Goal: Task Accomplishment & Management: Manage account settings

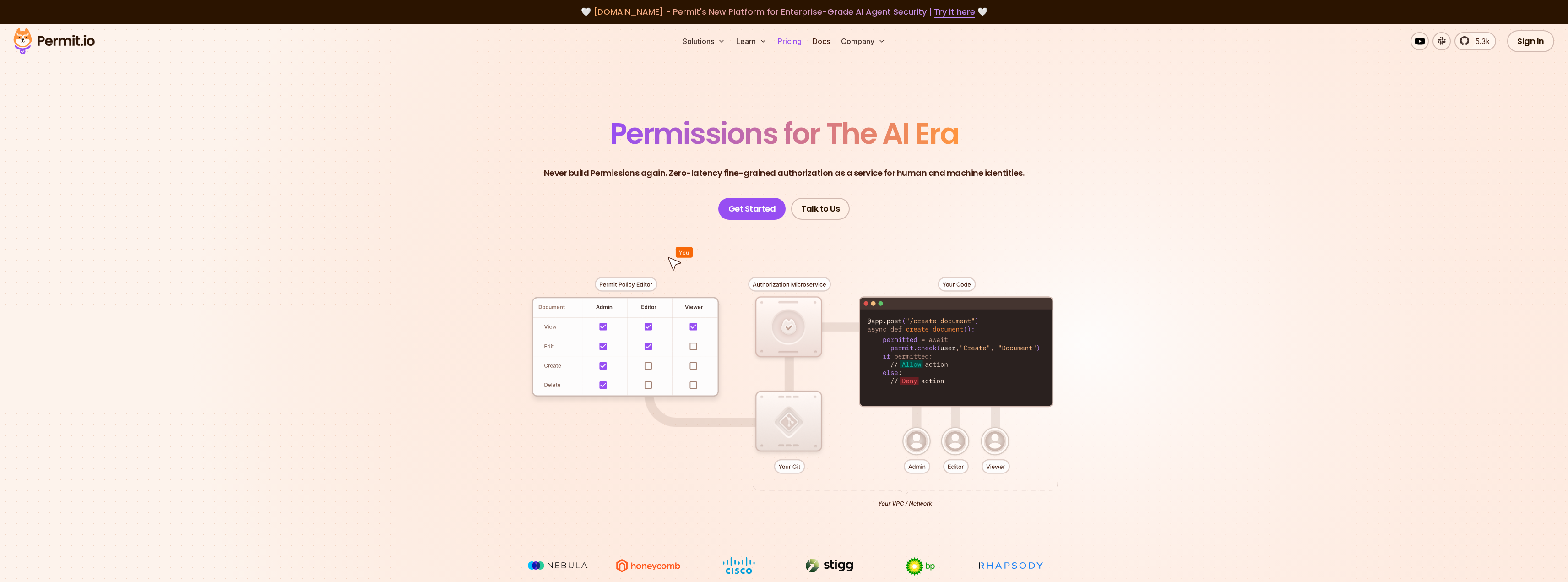
click at [794, 42] on link "Pricing" at bounding box center [790, 41] width 31 height 18
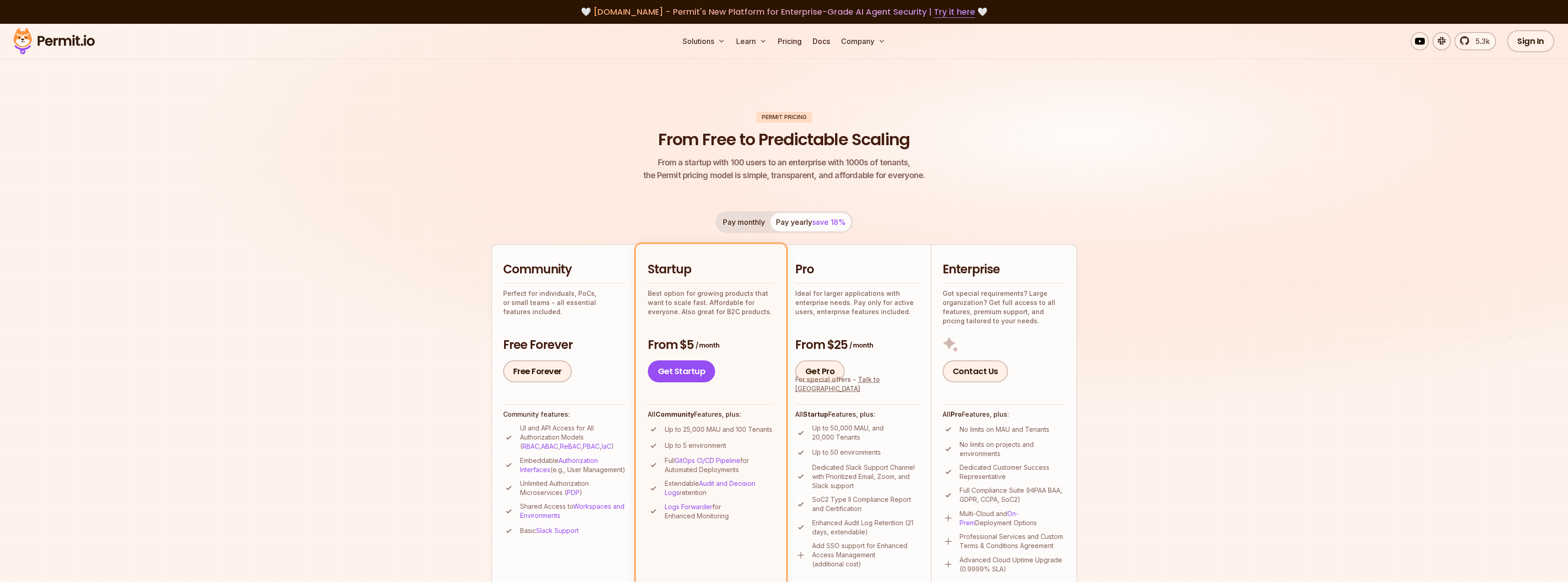
click at [830, 293] on p "Ideal for larger applications with enterprise needs. Pay only for active users,…" at bounding box center [857, 302] width 125 height 27
click at [853, 300] on p "Ideal for larger applications with enterprise needs. Pay only for active users,…" at bounding box center [857, 302] width 125 height 27
drag, startPoint x: 853, startPoint y: 300, endPoint x: 889, endPoint y: 308, distance: 36.9
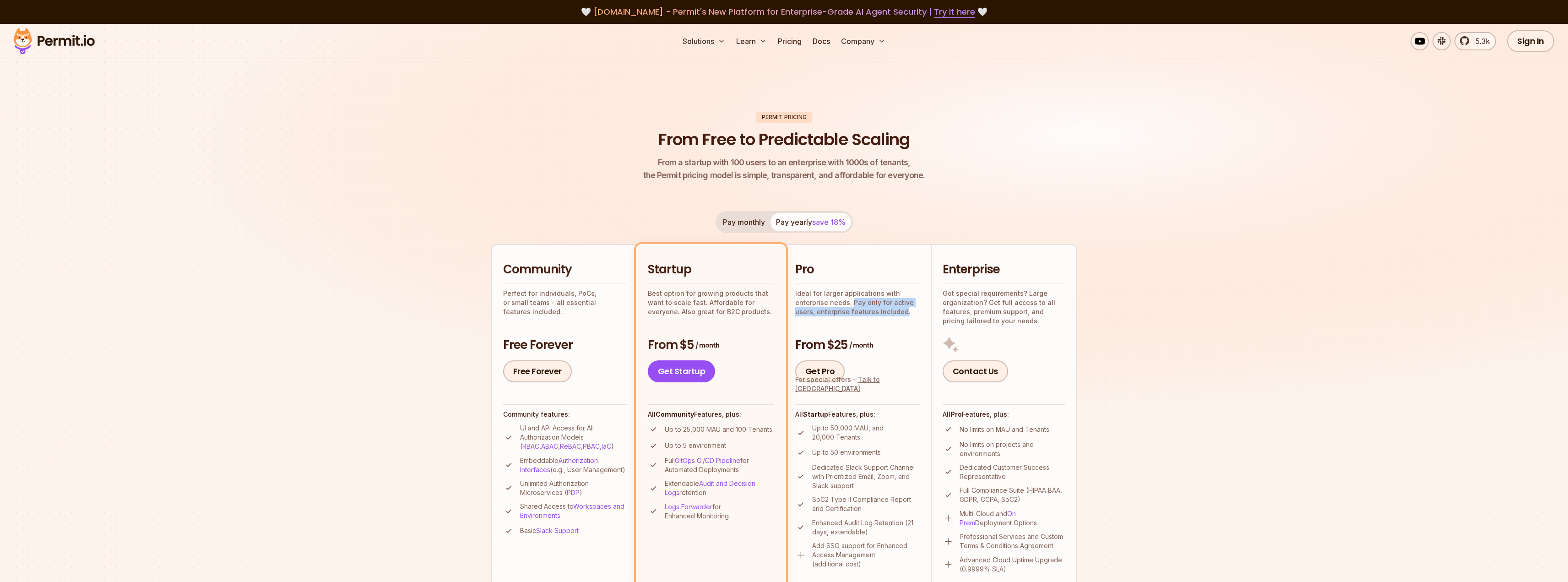
click at [889, 308] on p "Ideal for larger applications with enterprise needs. Pay only for active users,…" at bounding box center [857, 302] width 125 height 27
drag, startPoint x: 889, startPoint y: 308, endPoint x: 846, endPoint y: 309, distance: 43.0
click at [846, 309] on p "Ideal for larger applications with enterprise needs. Pay only for active users,…" at bounding box center [857, 302] width 125 height 27
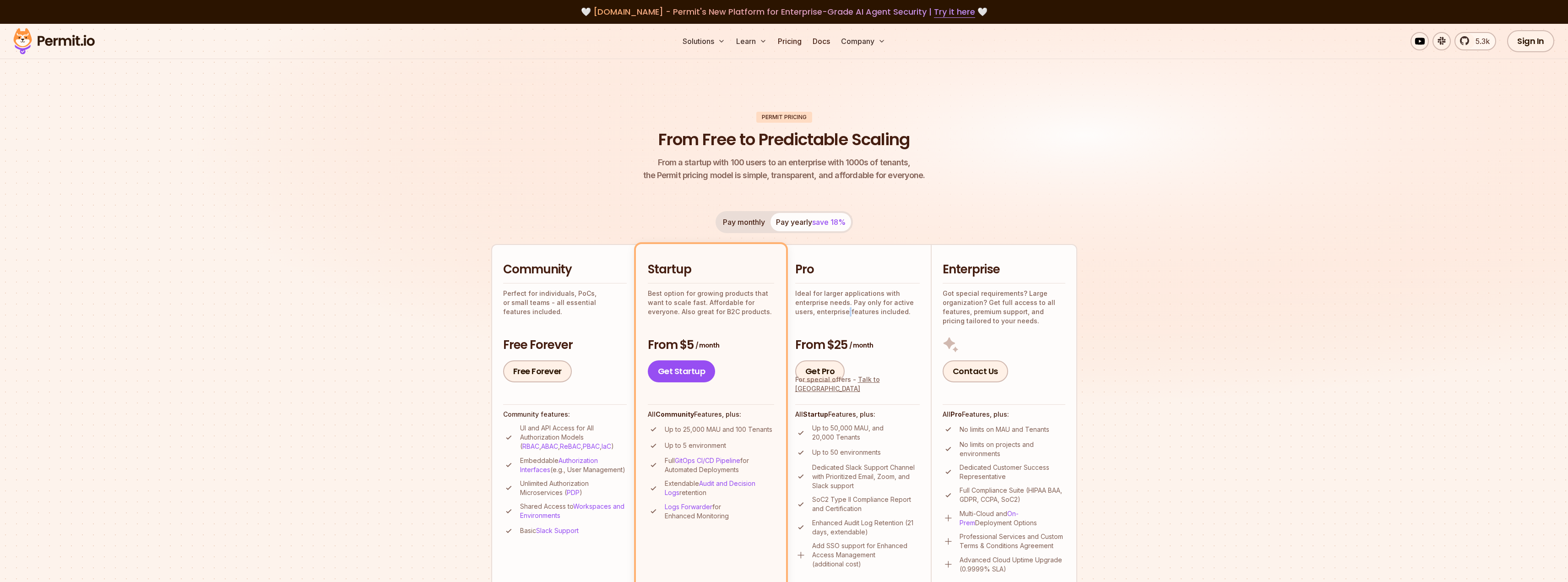
click at [846, 309] on p "Ideal for larger applications with enterprise needs. Pay only for active users,…" at bounding box center [857, 302] width 125 height 27
click at [877, 339] on h3 "From $25 / month" at bounding box center [857, 346] width 125 height 16
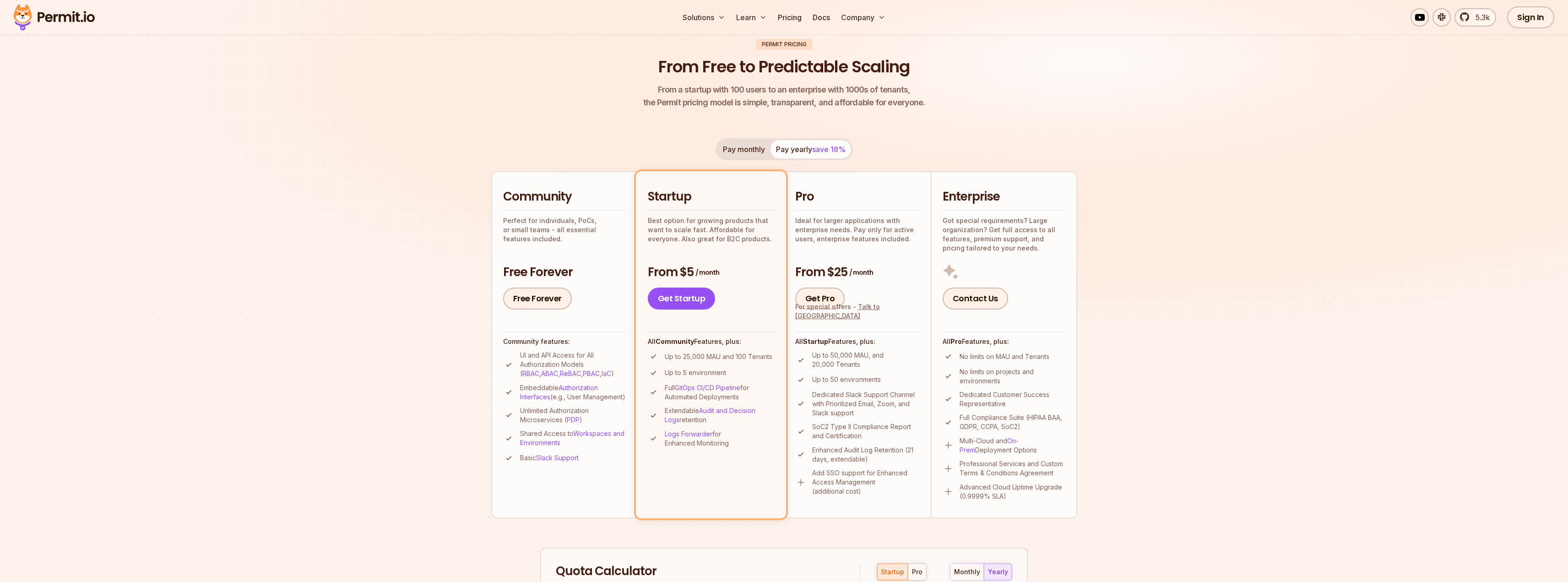
scroll to position [92, 0]
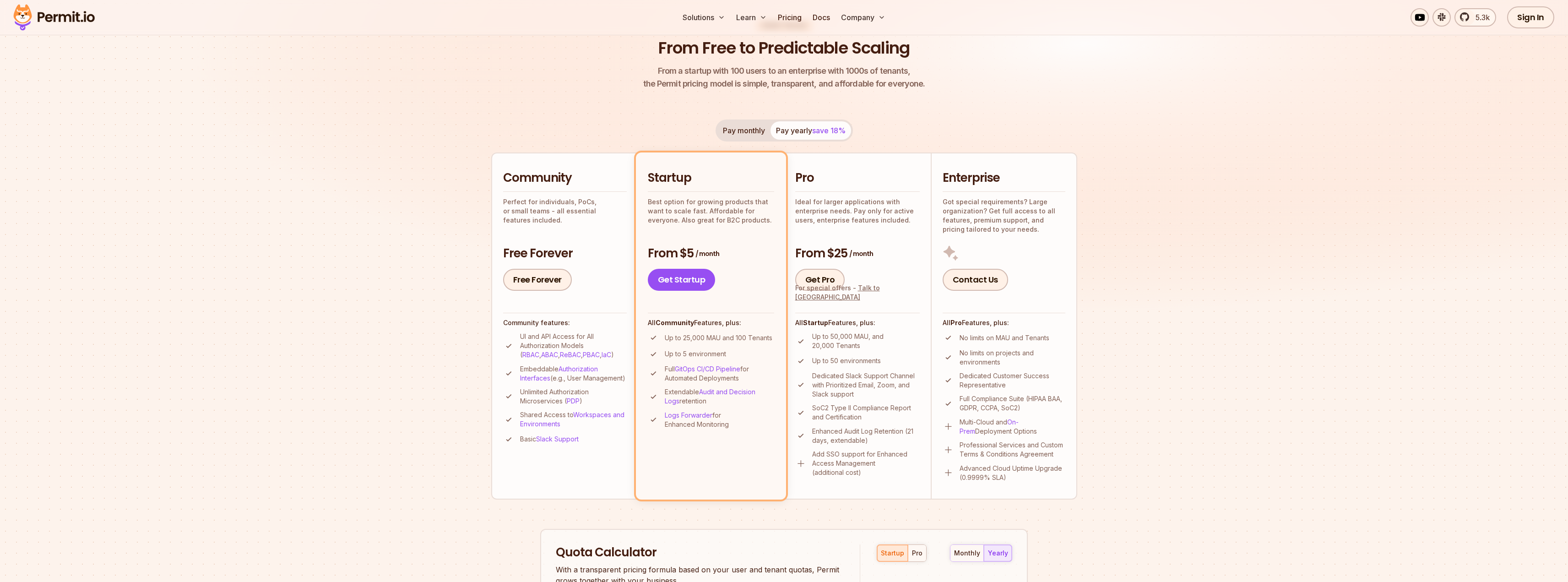
click at [697, 343] on li "Up to 25,000 MAU and 100 Tenants" at bounding box center [711, 338] width 126 height 11
click at [697, 338] on p "Up to 25,000 MAU and 100 Tenants" at bounding box center [718, 337] width 107 height 9
click at [751, 333] on p "Up to 25,000 MAU and 100 Tenants" at bounding box center [718, 337] width 107 height 9
click at [739, 337] on p "Up to 25,000 MAU and 100 Tenants" at bounding box center [718, 337] width 107 height 9
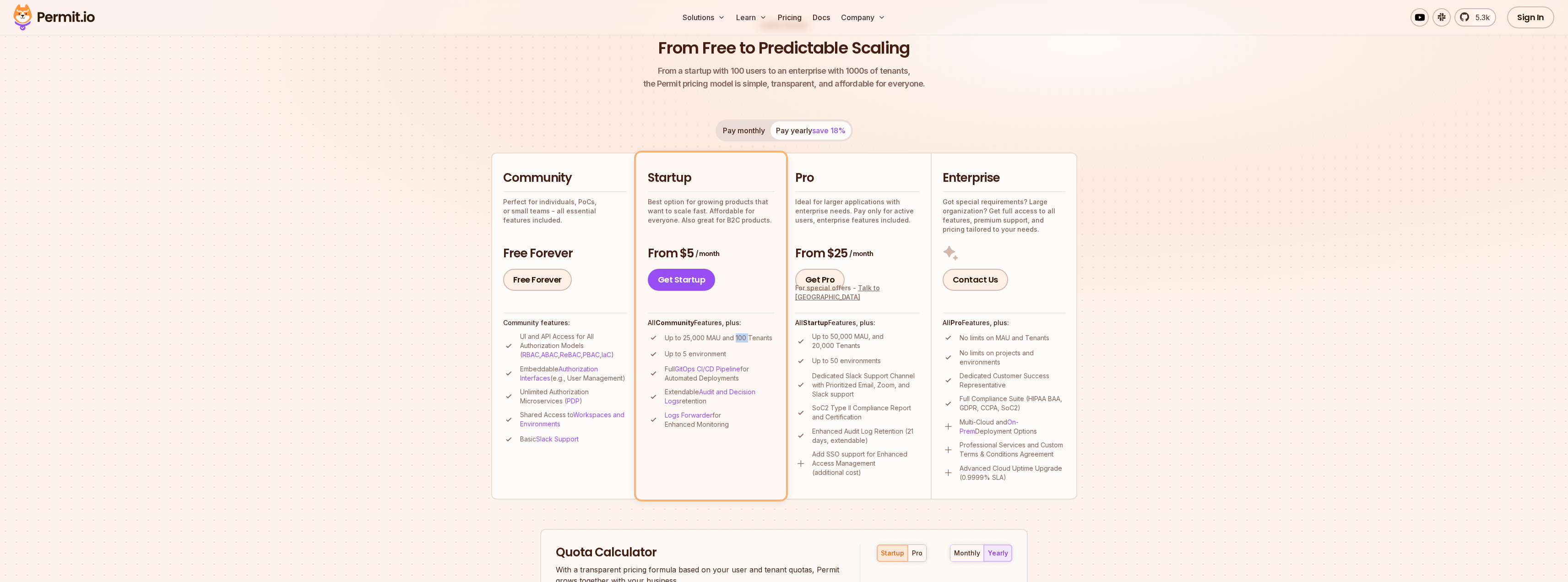
click at [739, 337] on p "Up to 25,000 MAU and 100 Tenants" at bounding box center [718, 337] width 107 height 9
click at [761, 337] on p "Up to 25,000 MAU and 100 Tenants" at bounding box center [718, 337] width 107 height 9
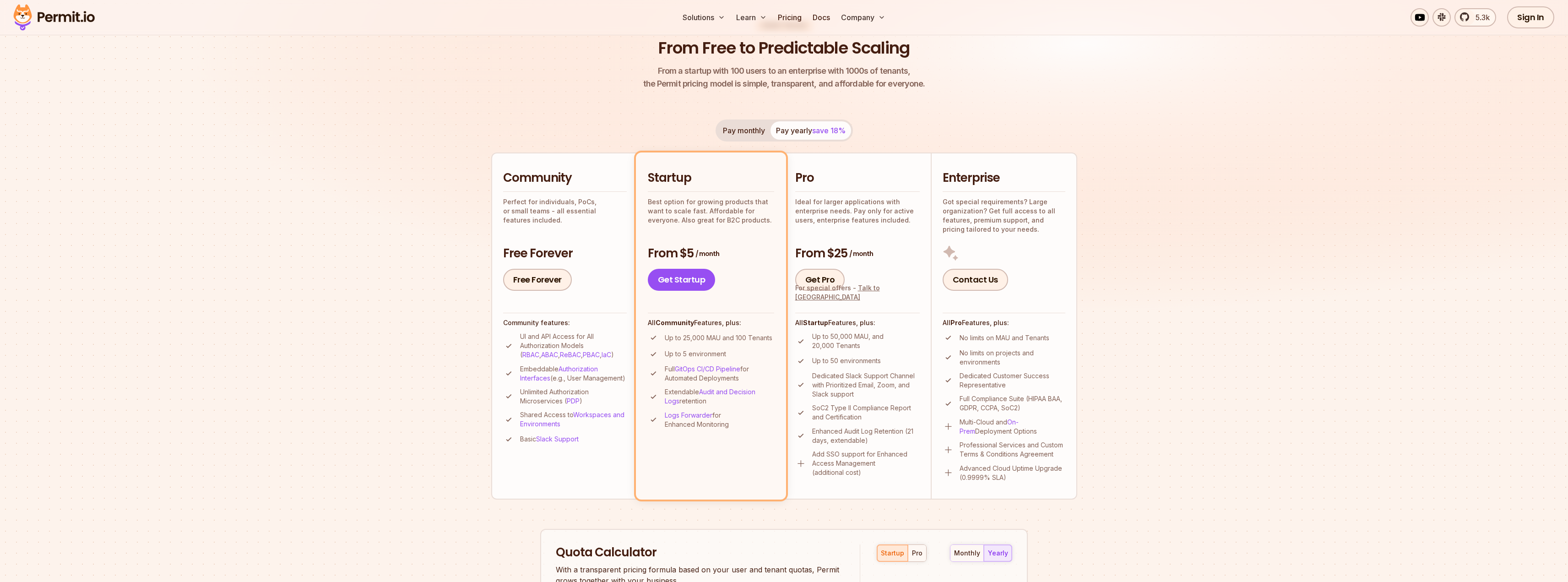
click at [692, 352] on p "Up to 5 environment" at bounding box center [695, 354] width 62 height 9
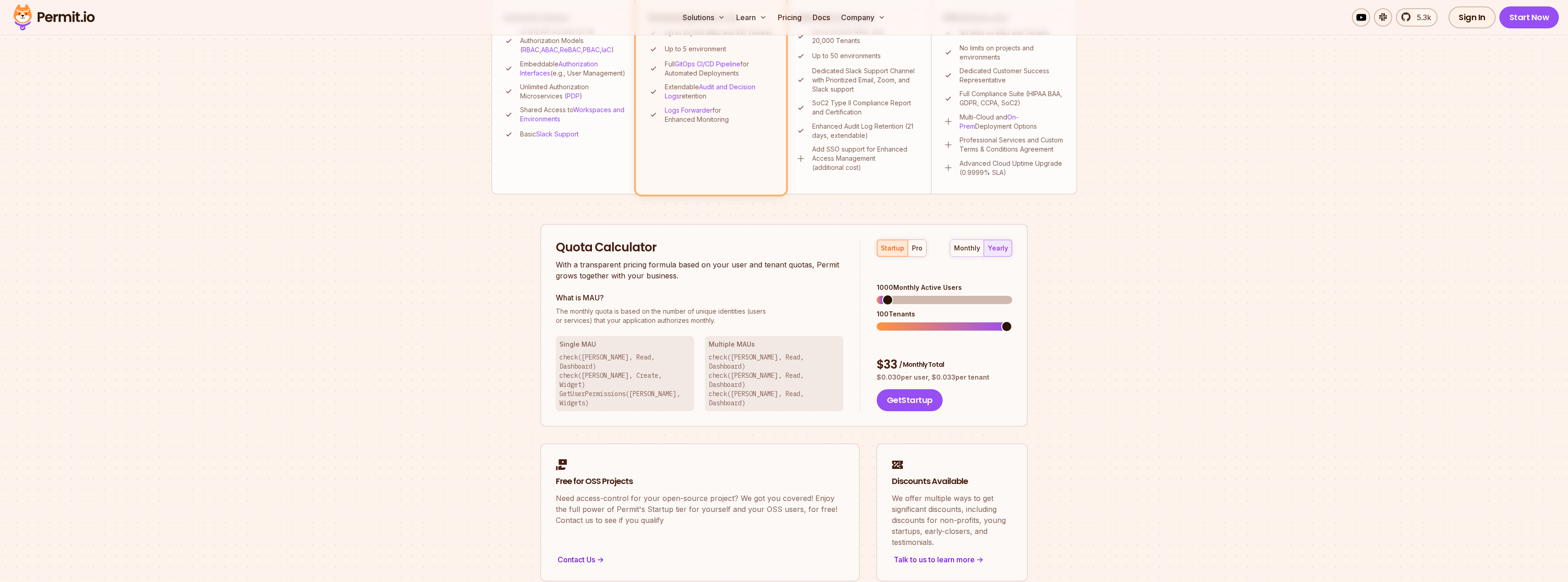
scroll to position [412, 0]
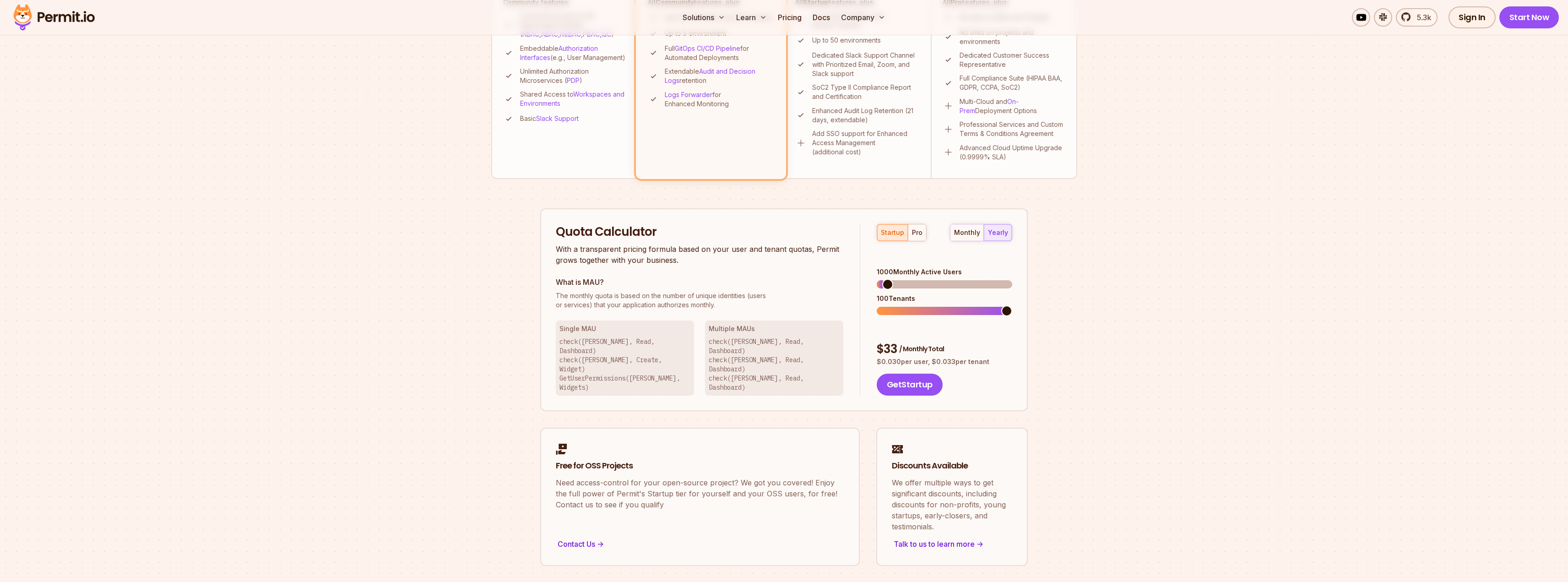
click at [578, 361] on p "check([PERSON_NAME], Read, Dashboard) check([PERSON_NAME], Create, Widget) GetU…" at bounding box center [625, 364] width 131 height 55
click at [631, 356] on p "check([PERSON_NAME], Read, Dashboard) check([PERSON_NAME], Create, Widget) GetU…" at bounding box center [625, 364] width 131 height 55
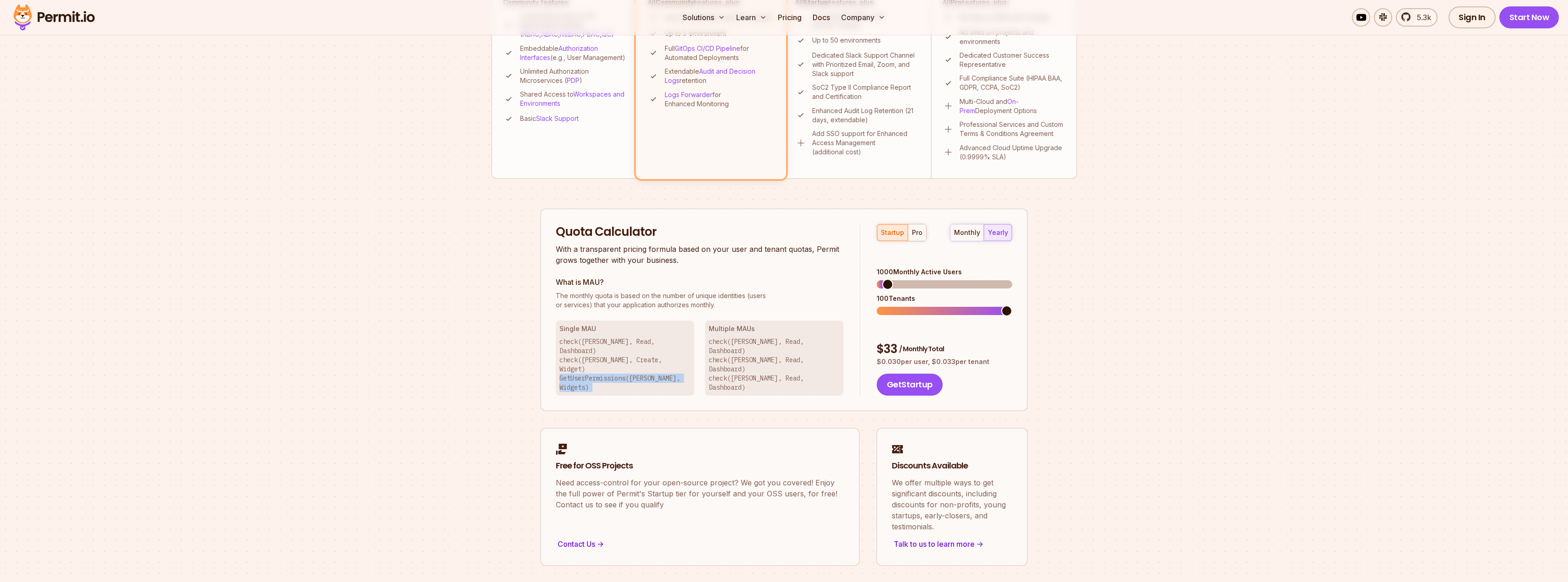
click at [631, 356] on p "check([PERSON_NAME], Read, Dashboard) check([PERSON_NAME], Create, Widget) GetU…" at bounding box center [625, 364] width 131 height 55
click at [659, 356] on p "check([PERSON_NAME], Read, Dashboard) check([PERSON_NAME], Create, Widget) GetU…" at bounding box center [625, 364] width 131 height 55
click at [634, 361] on p "check([PERSON_NAME], Read, Dashboard) check([PERSON_NAME], Create, Widget) GetU…" at bounding box center [625, 364] width 131 height 55
drag, startPoint x: 634, startPoint y: 361, endPoint x: 657, endPoint y: 361, distance: 23.0
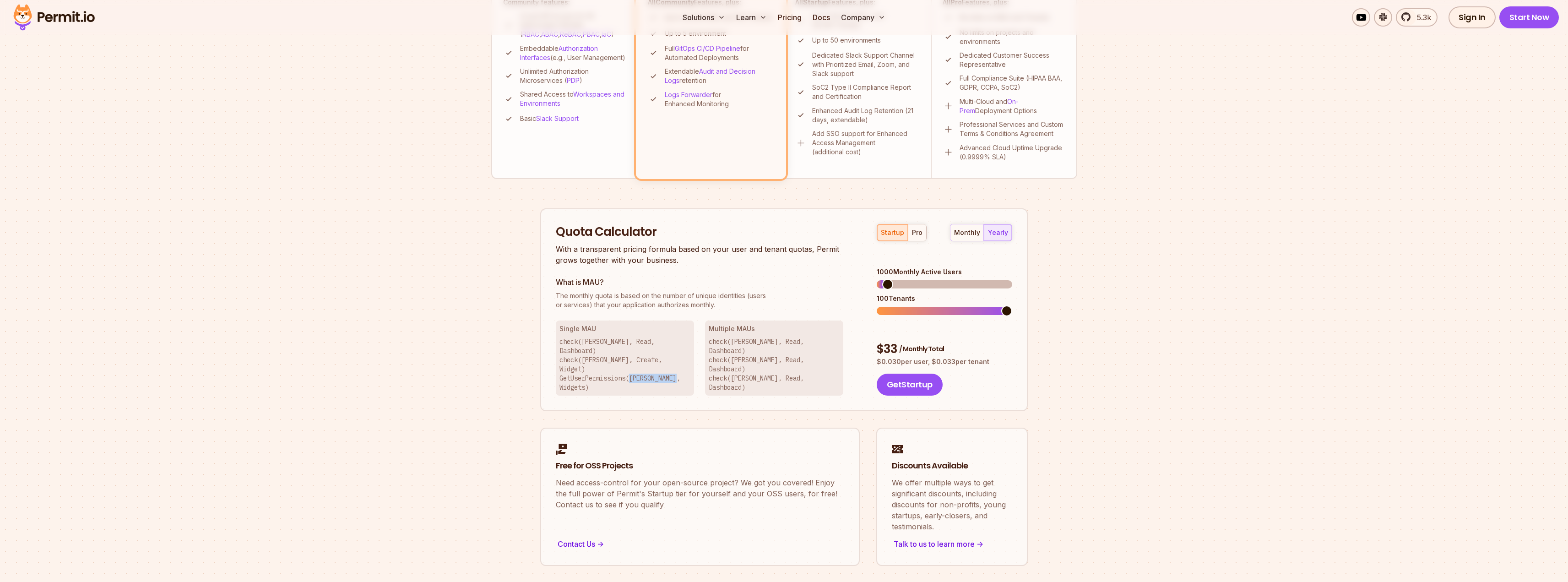
click at [657, 361] on p "check([PERSON_NAME], Read, Dashboard) check([PERSON_NAME], Create, Widget) GetU…" at bounding box center [625, 364] width 131 height 55
click at [790, 355] on p "check([PERSON_NAME], Read, Dashboard) check([PERSON_NAME], Read, Dashboard) che…" at bounding box center [775, 364] width 131 height 55
drag, startPoint x: 790, startPoint y: 355, endPoint x: 759, endPoint y: 360, distance: 31.4
click at [759, 360] on p "check([PERSON_NAME], Read, Dashboard) check([PERSON_NAME], Read, Dashboard) che…" at bounding box center [775, 364] width 131 height 55
click at [745, 360] on p "check([PERSON_NAME], Read, Dashboard) check([PERSON_NAME], Read, Dashboard) che…" at bounding box center [775, 364] width 131 height 55
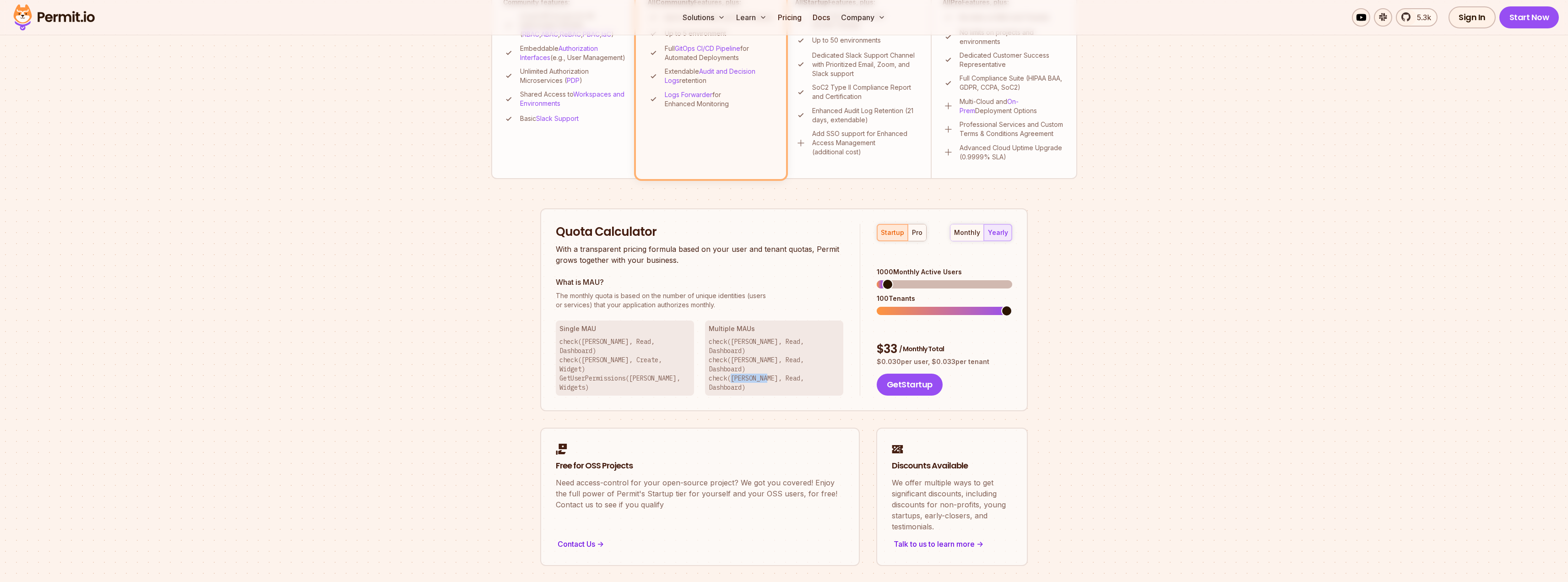
drag, startPoint x: 745, startPoint y: 360, endPoint x: 760, endPoint y: 360, distance: 15.0
click at [758, 360] on p "check([PERSON_NAME], Read, Dashboard) check([PERSON_NAME], Read, Dashboard) che…" at bounding box center [775, 364] width 131 height 55
click at [788, 358] on p "check([PERSON_NAME], Read, Dashboard) check([PERSON_NAME], Read, Dashboard) che…" at bounding box center [775, 364] width 131 height 55
drag, startPoint x: 684, startPoint y: 66, endPoint x: 633, endPoint y: 77, distance: 52.2
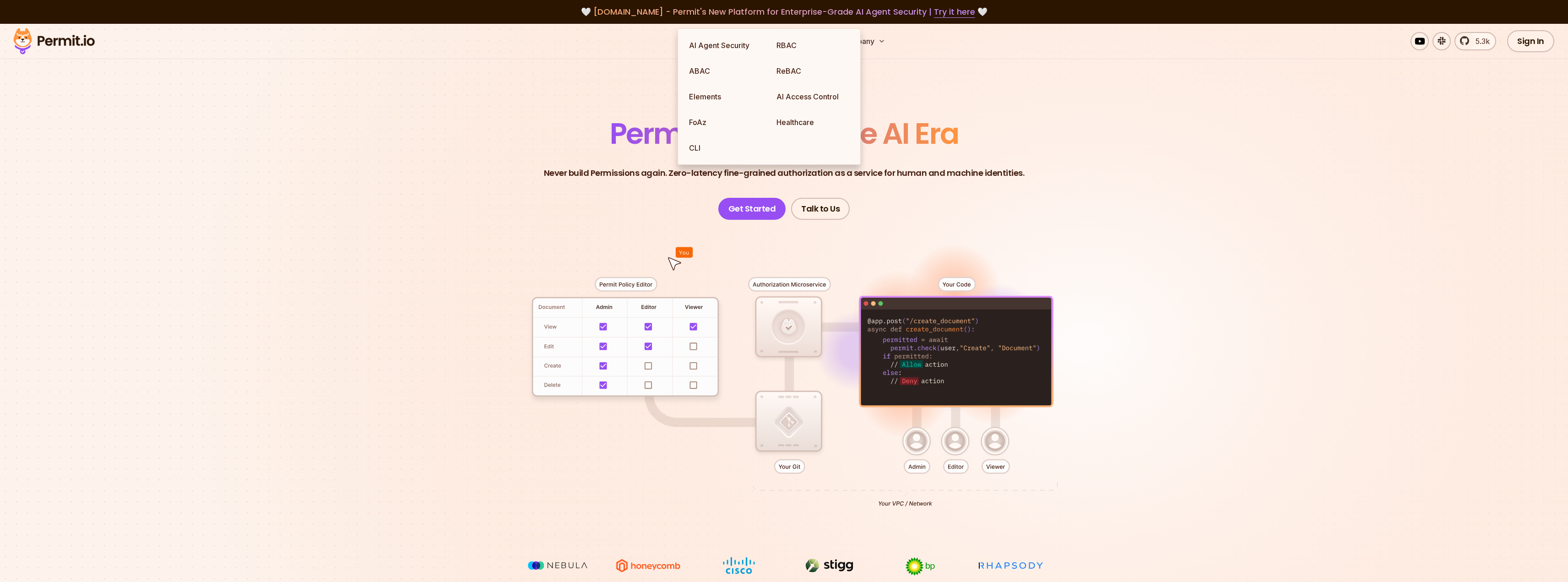
click at [638, 286] on div at bounding box center [784, 388] width 641 height 337
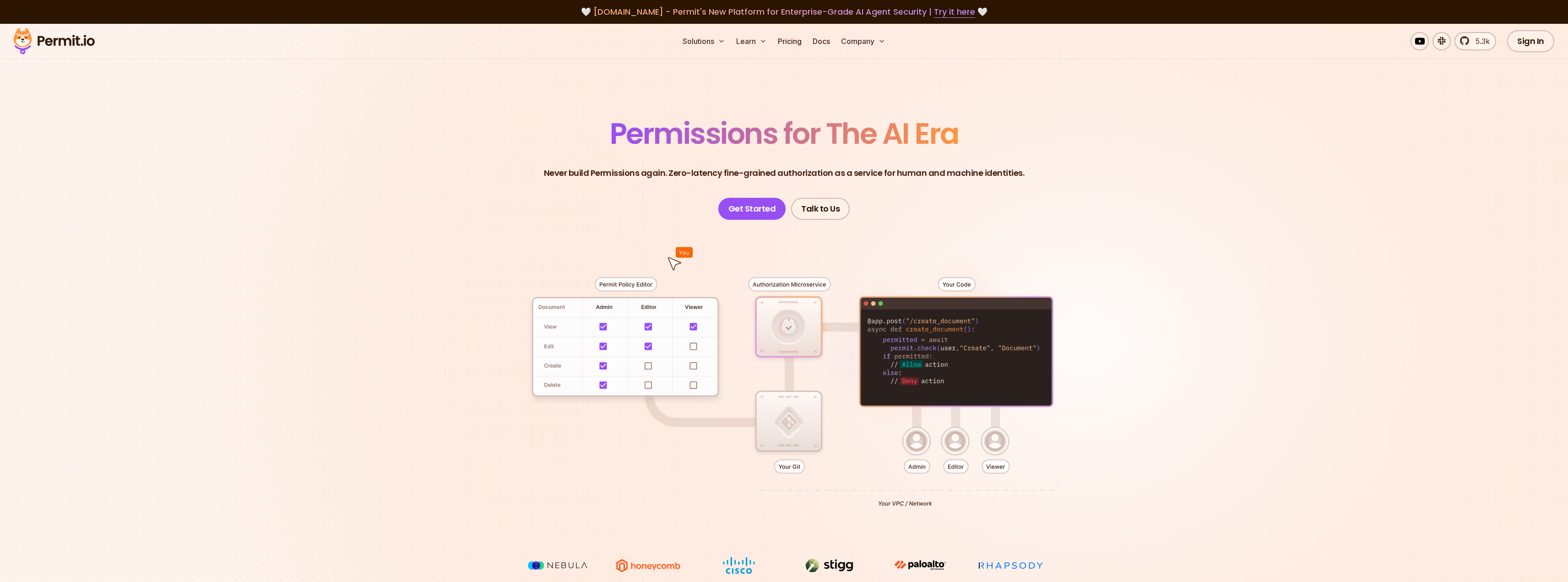
click at [787, 278] on div at bounding box center [784, 388] width 641 height 337
click at [794, 286] on div at bounding box center [784, 388] width 641 height 337
click at [811, 332] on div at bounding box center [784, 388] width 641 height 337
click at [787, 284] on div at bounding box center [784, 388] width 641 height 337
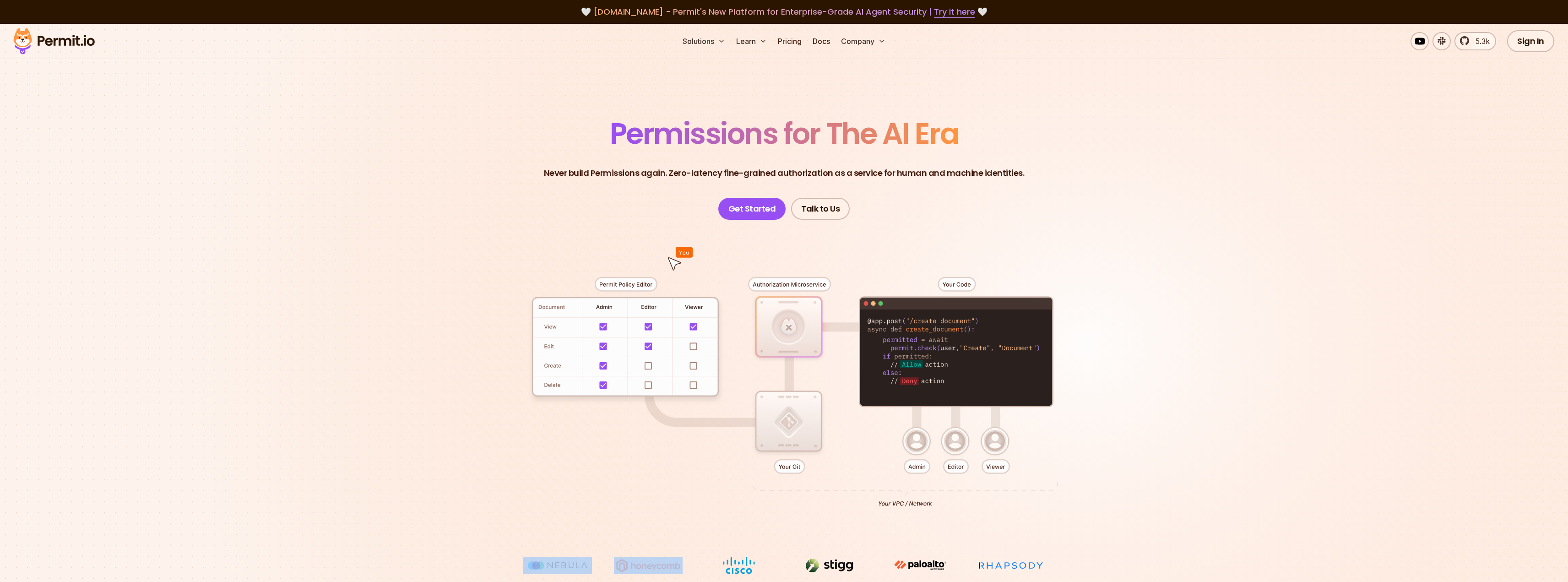
click at [787, 284] on div at bounding box center [784, 388] width 641 height 337
click at [1030, 331] on div at bounding box center [784, 388] width 641 height 337
click at [789, 472] on div at bounding box center [784, 388] width 641 height 337
click at [789, 430] on div at bounding box center [784, 388] width 641 height 337
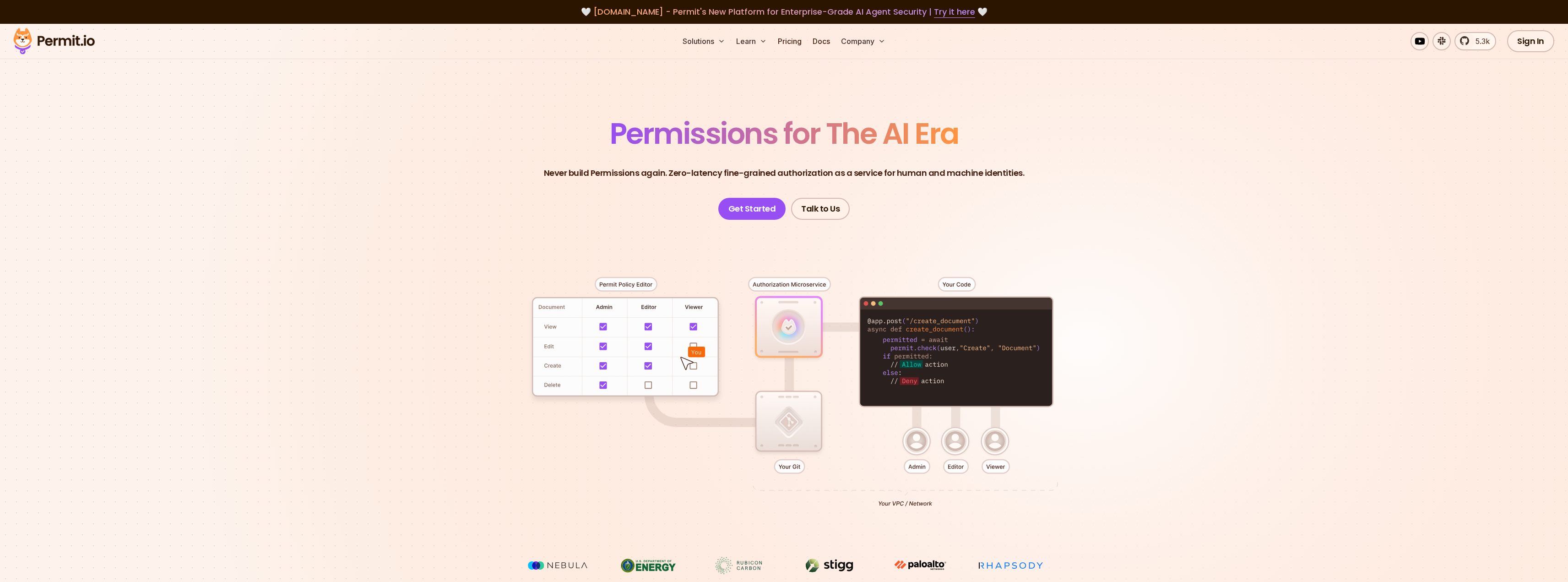
click at [794, 337] on div at bounding box center [784, 388] width 641 height 337
click at [794, 333] on div at bounding box center [784, 388] width 641 height 337
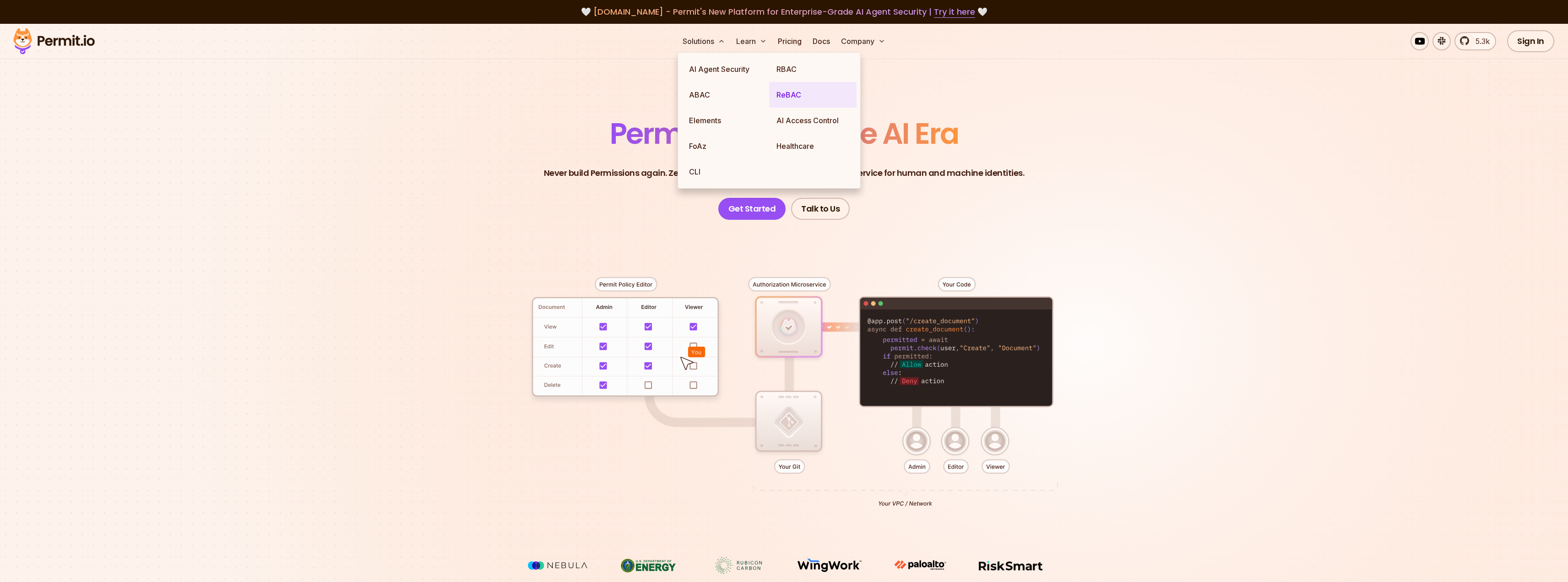
click at [796, 93] on link "ReBAC" at bounding box center [813, 94] width 88 height 25
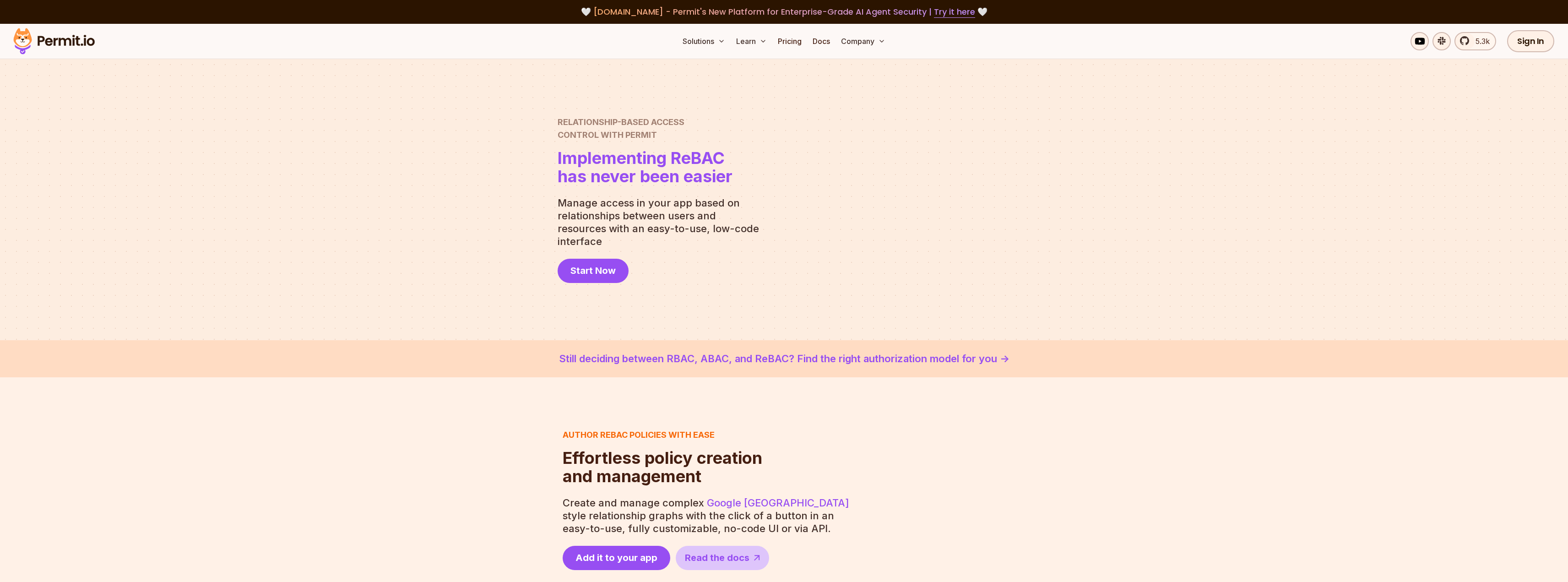
click at [681, 176] on h1 "Implementing ReBAC has never been easier" at bounding box center [645, 167] width 175 height 37
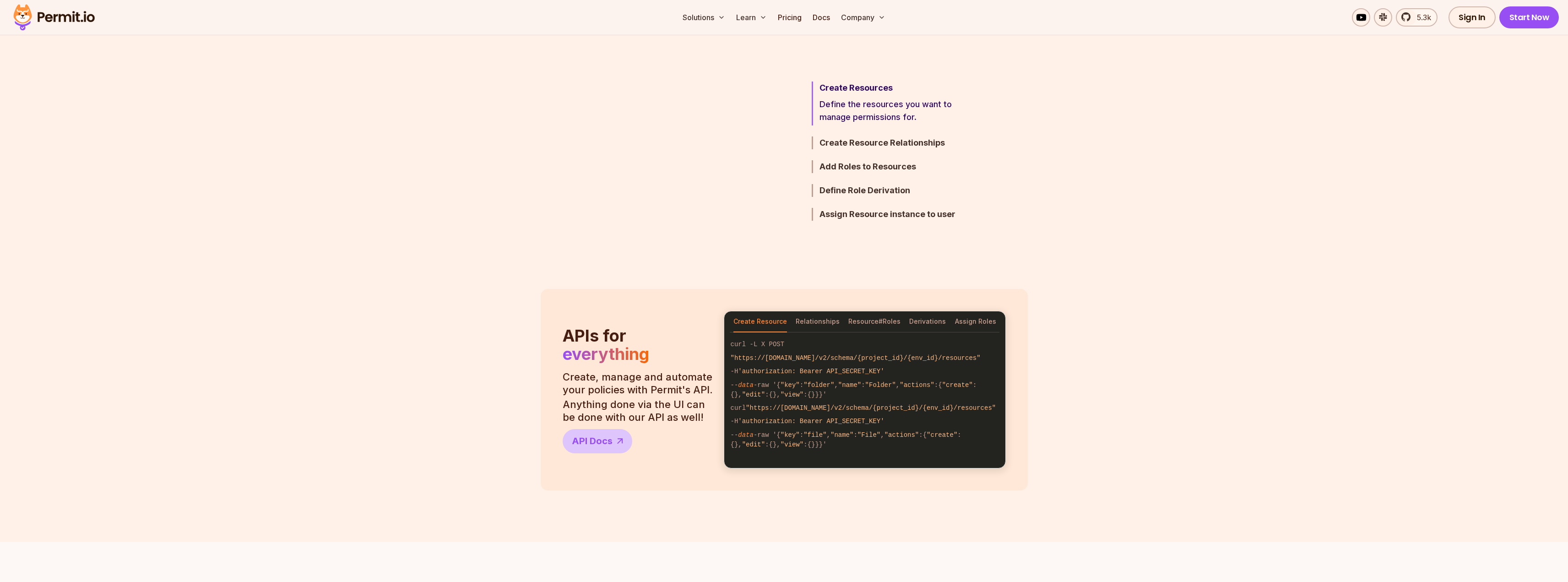
scroll to position [550, 0]
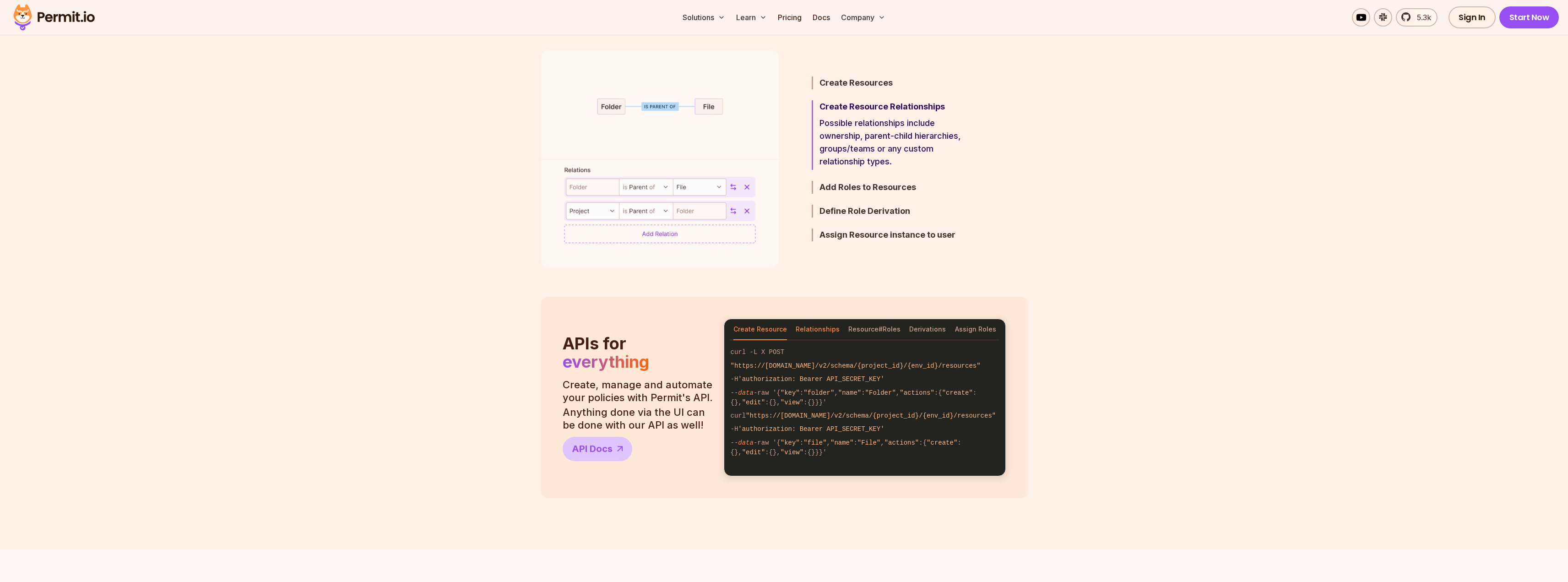
click at [812, 327] on button "Relationships" at bounding box center [818, 330] width 44 height 21
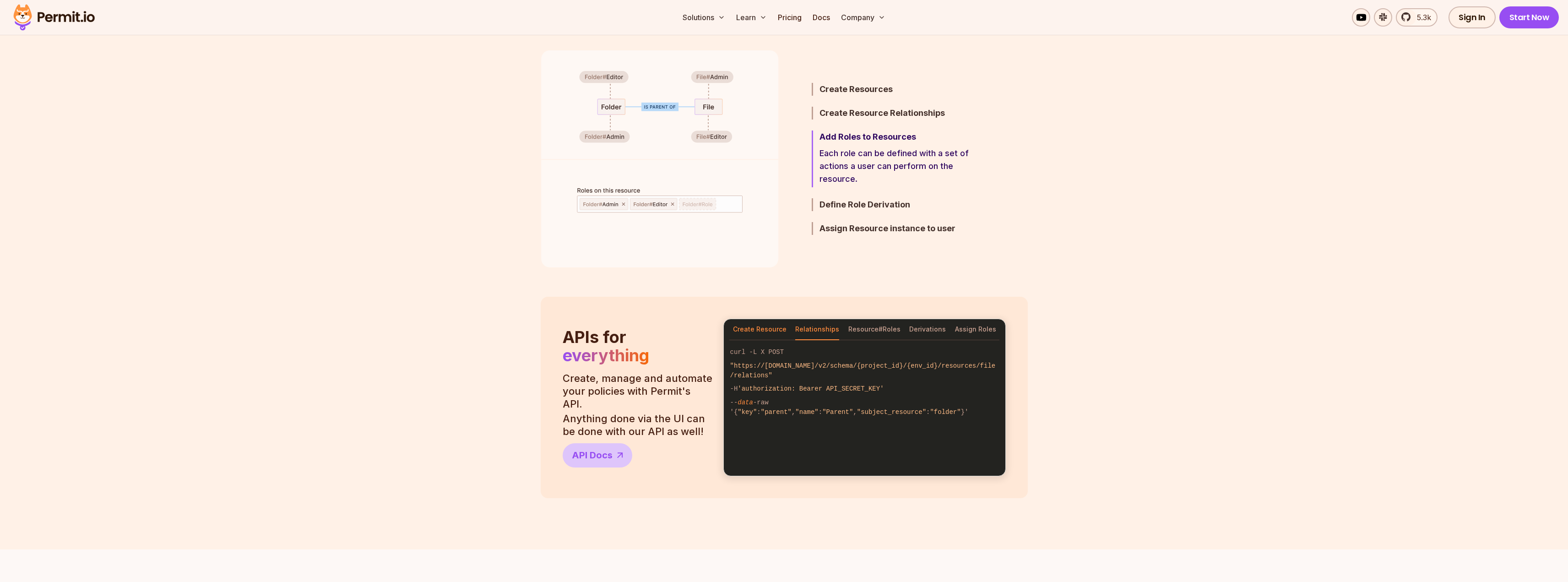
click at [738, 323] on button "Create Resource" at bounding box center [759, 330] width 53 height 21
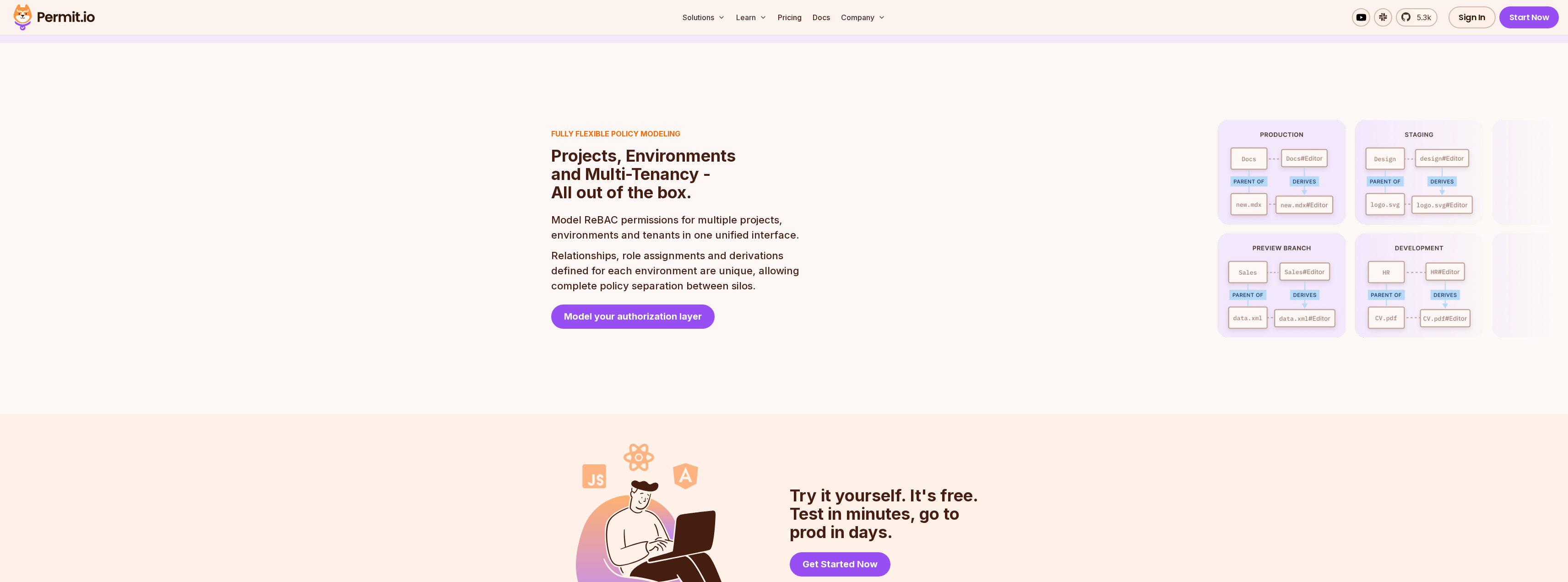
scroll to position [2336, 0]
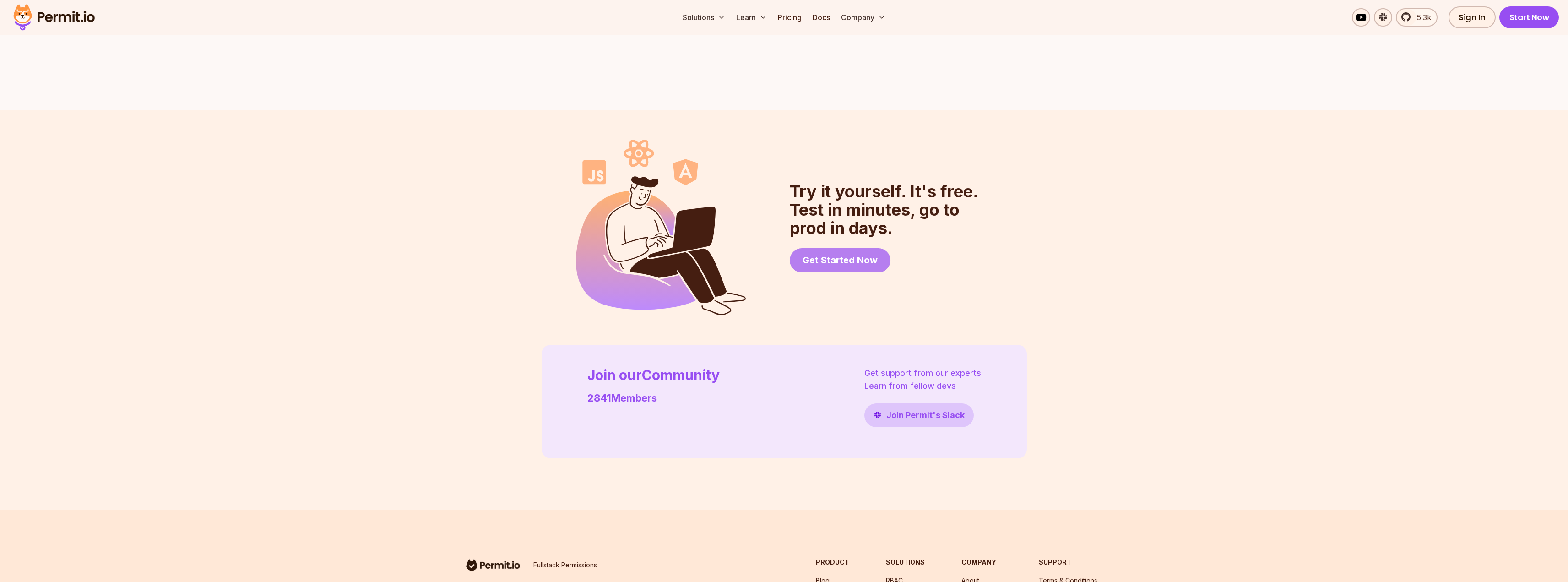
click at [834, 254] on span "Get Started Now" at bounding box center [840, 260] width 75 height 13
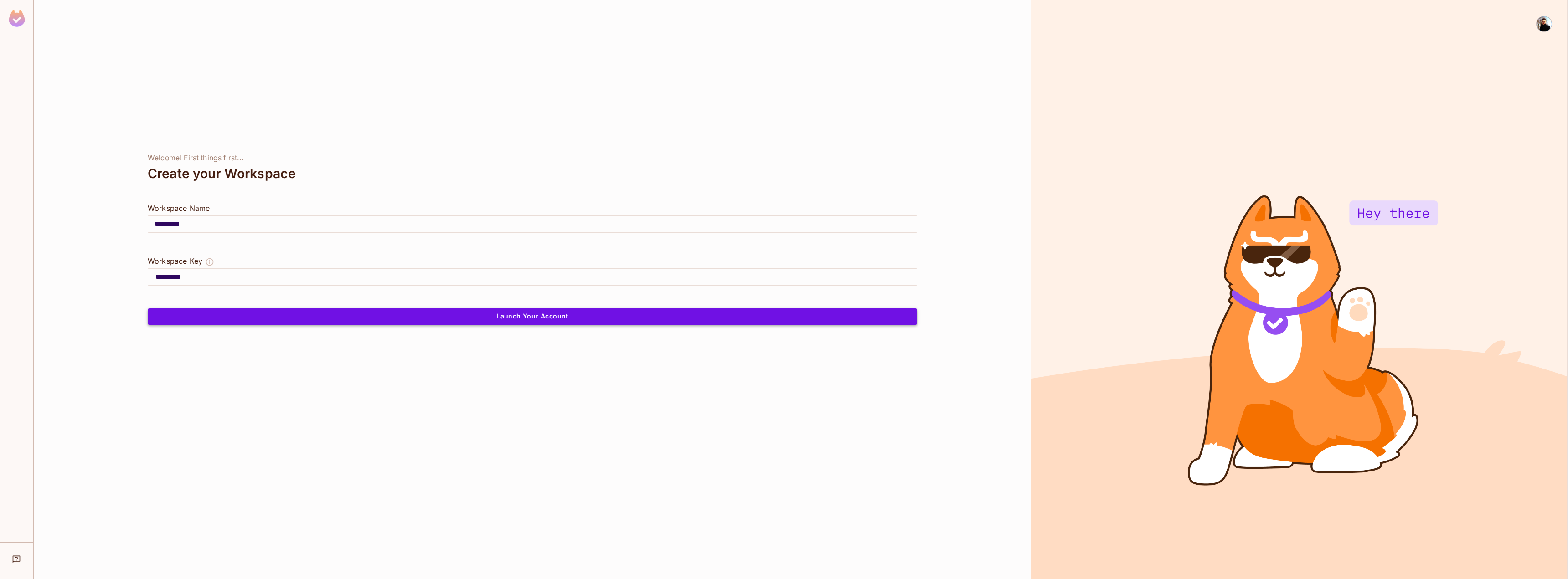
click at [230, 317] on button "Launch Your Account" at bounding box center [532, 317] width 769 height 16
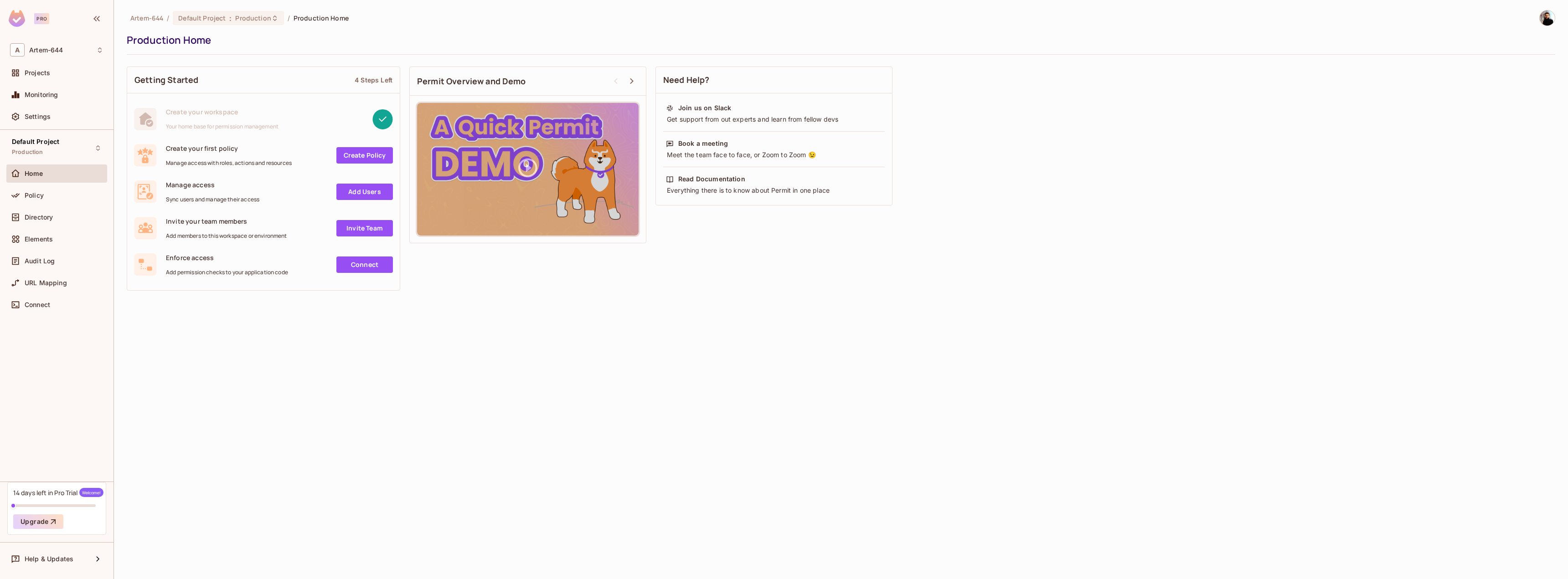
click at [352, 270] on link "Connect" at bounding box center [364, 265] width 56 height 16
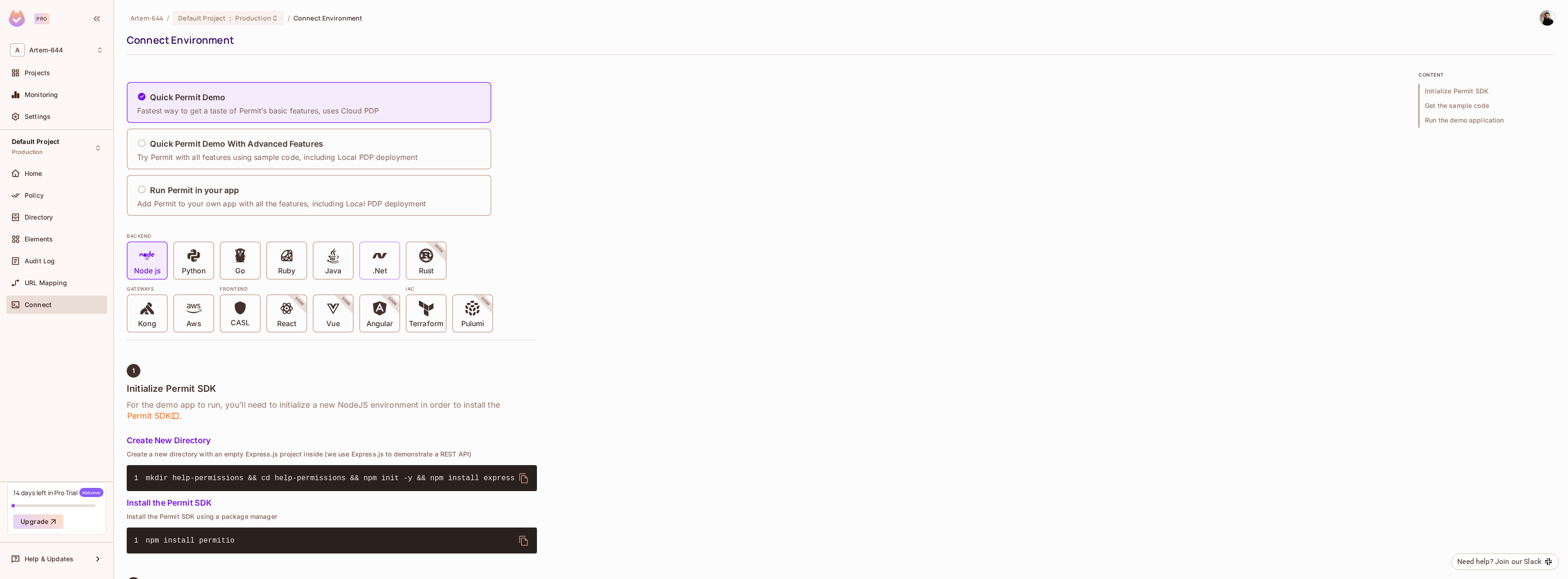
click at [369, 260] on div ".Net" at bounding box center [380, 261] width 39 height 37
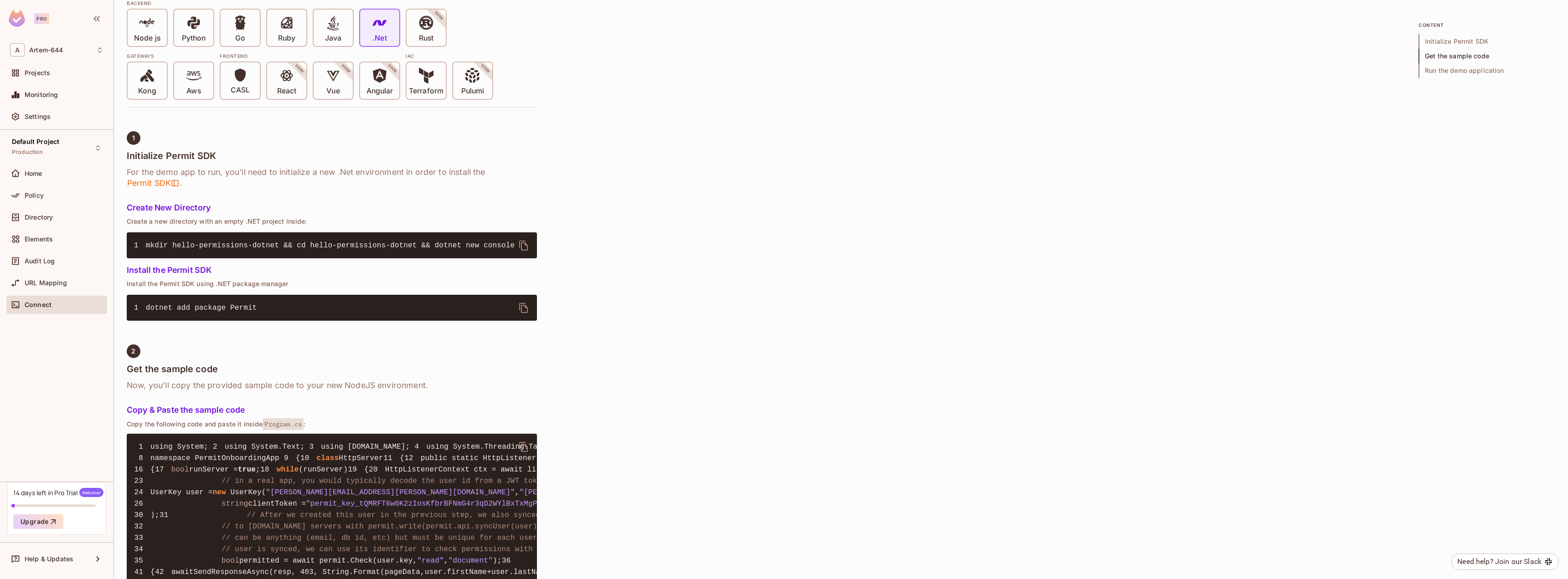
scroll to position [228, 0]
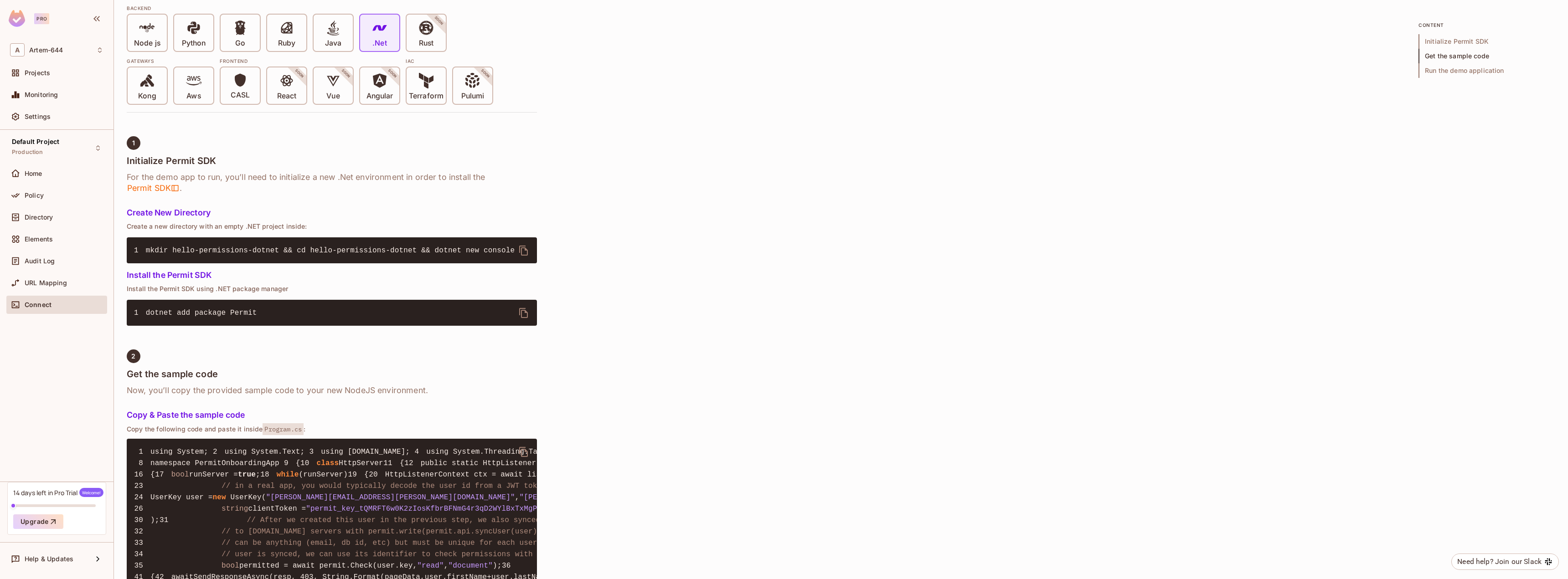
click at [228, 305] on pre "1 dotnet add package Permit" at bounding box center [332, 313] width 410 height 26
click at [41, 180] on div "Home" at bounding box center [56, 173] width 100 height 18
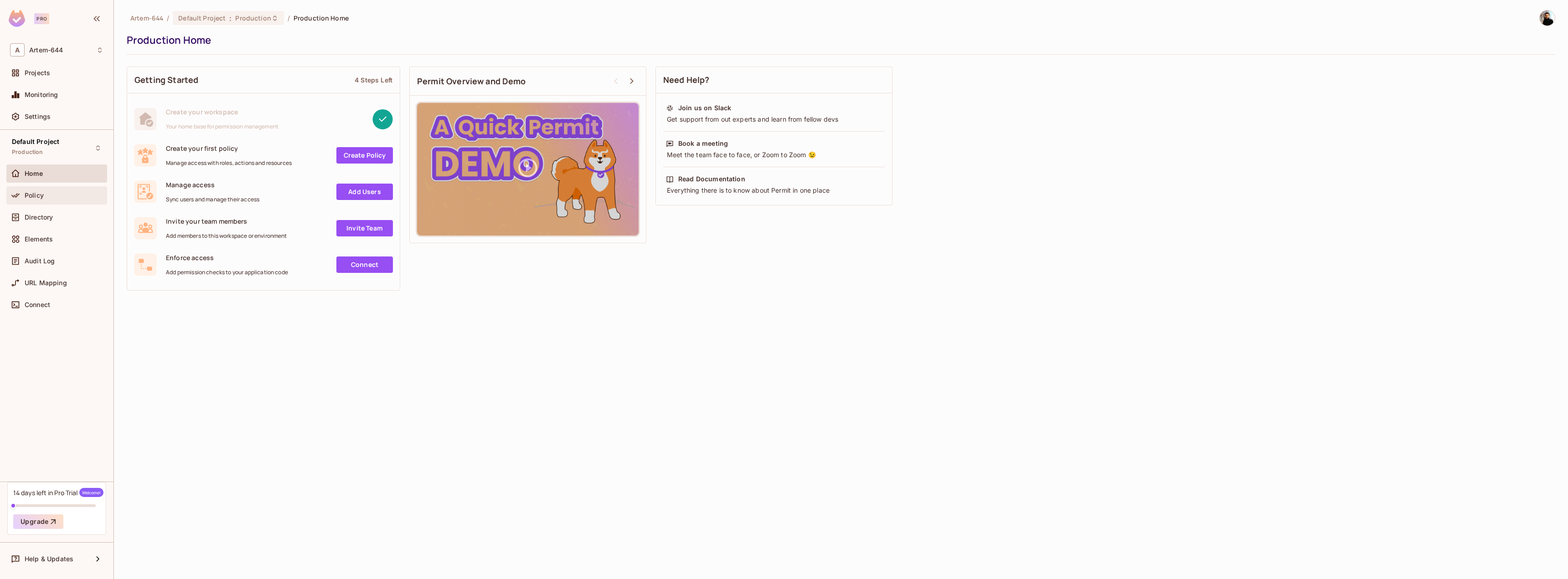
click at [38, 194] on span "Policy" at bounding box center [33, 195] width 19 height 7
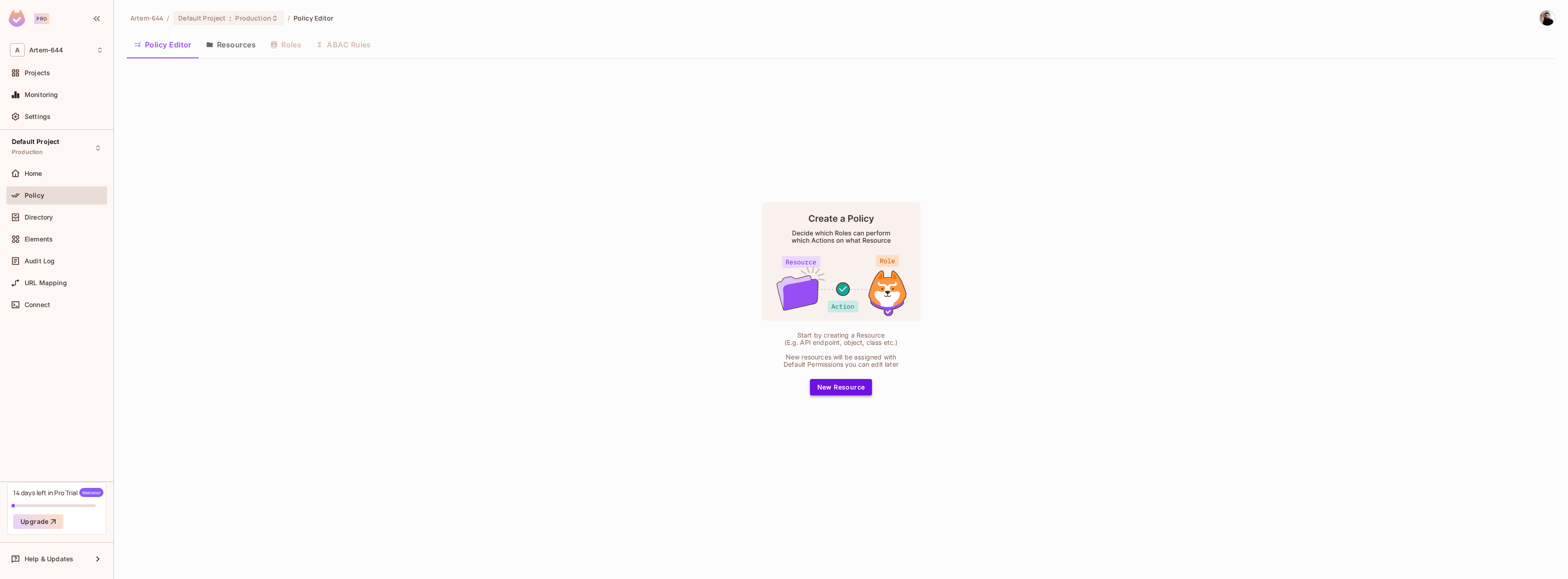
click at [862, 385] on button "New Resource" at bounding box center [841, 387] width 62 height 16
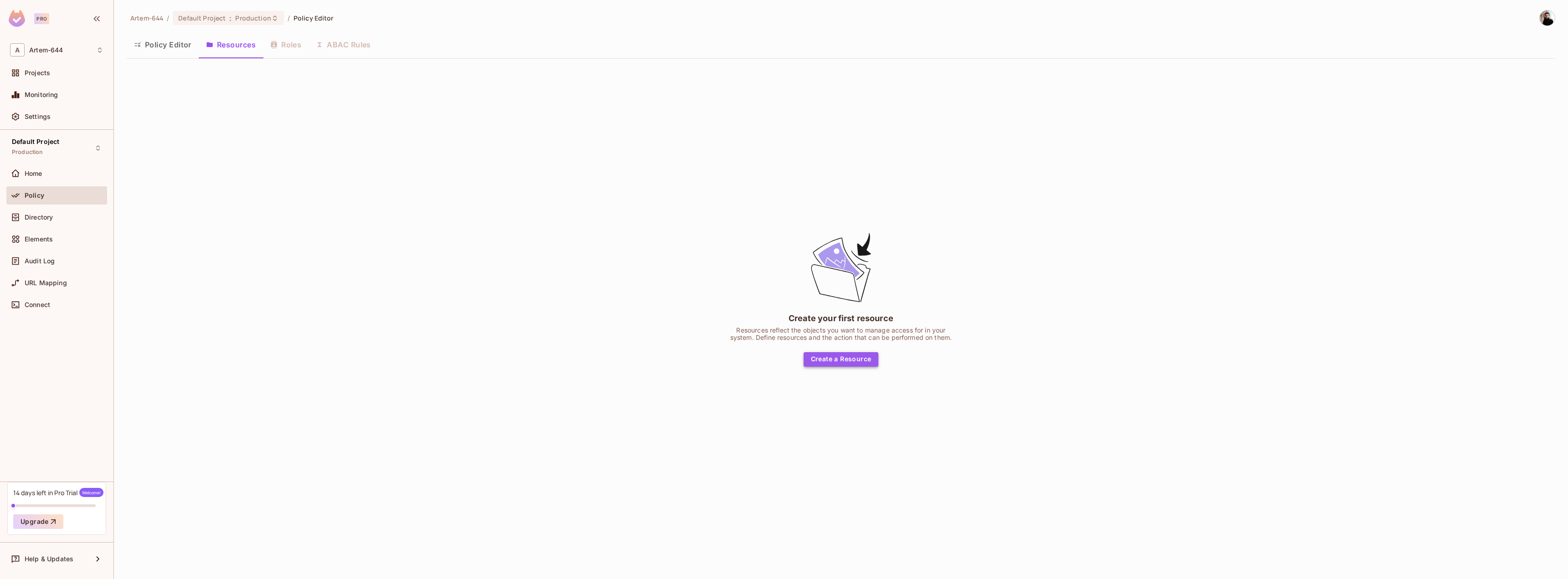
click at [868, 355] on button "Create a Resource" at bounding box center [841, 359] width 75 height 15
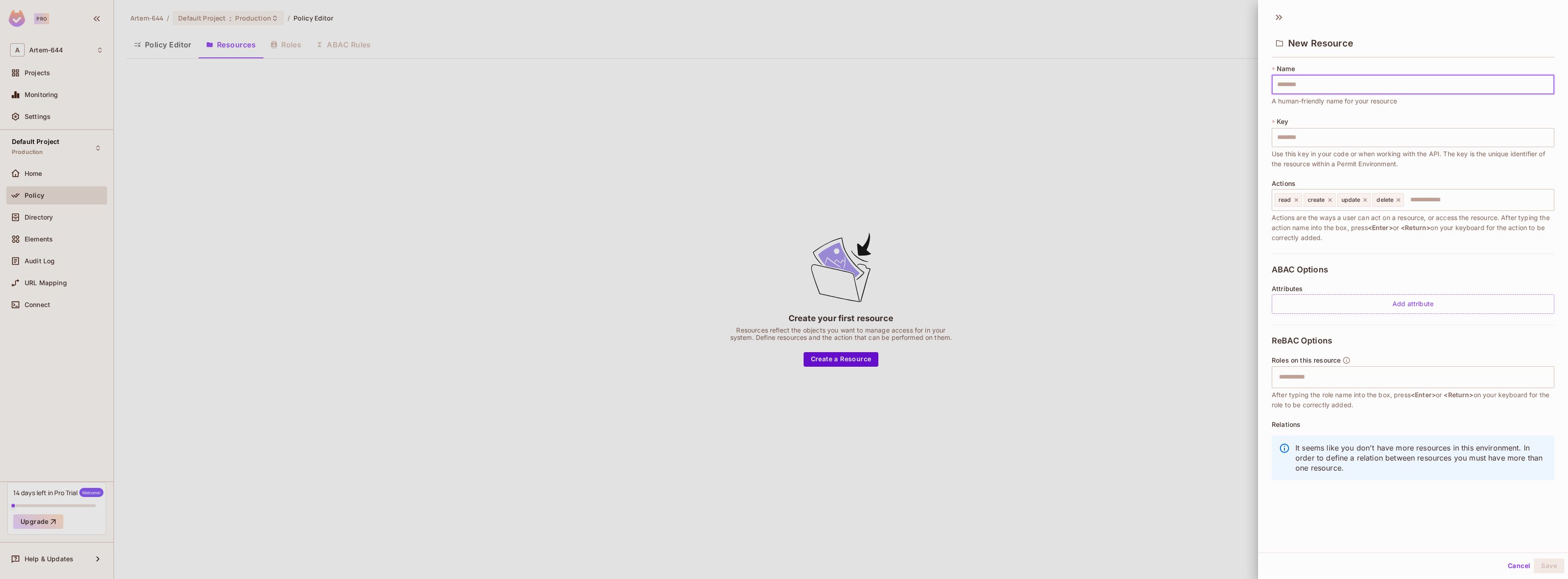
click at [1301, 83] on input "text" at bounding box center [1413, 84] width 283 height 19
type input "*"
type input "**"
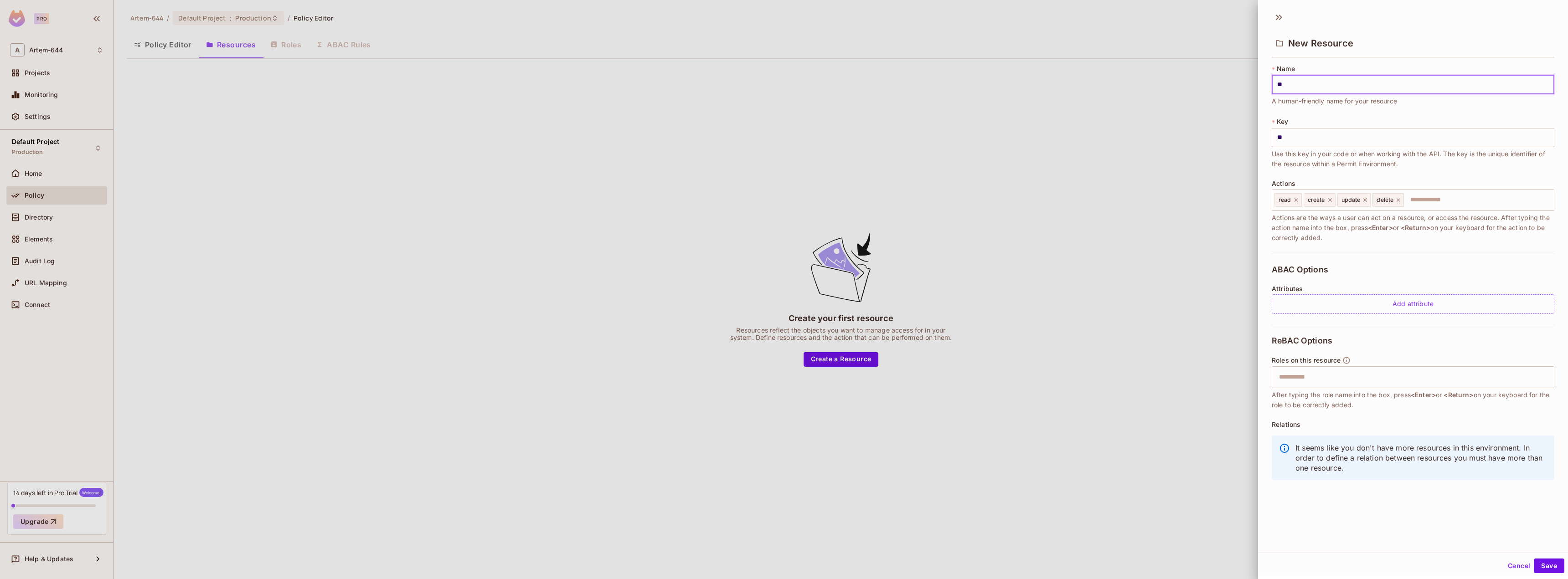
type input "***"
type input "****"
type input "*****"
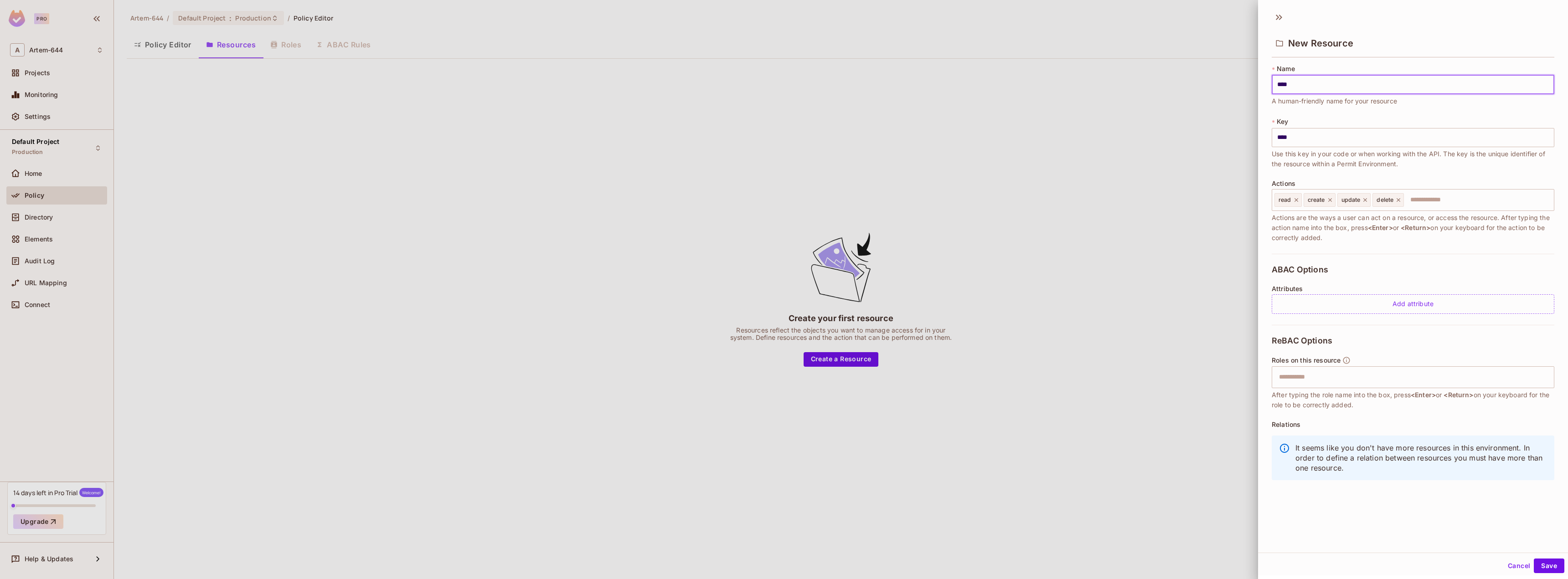
type input "*****"
type input "******"
type input "*******"
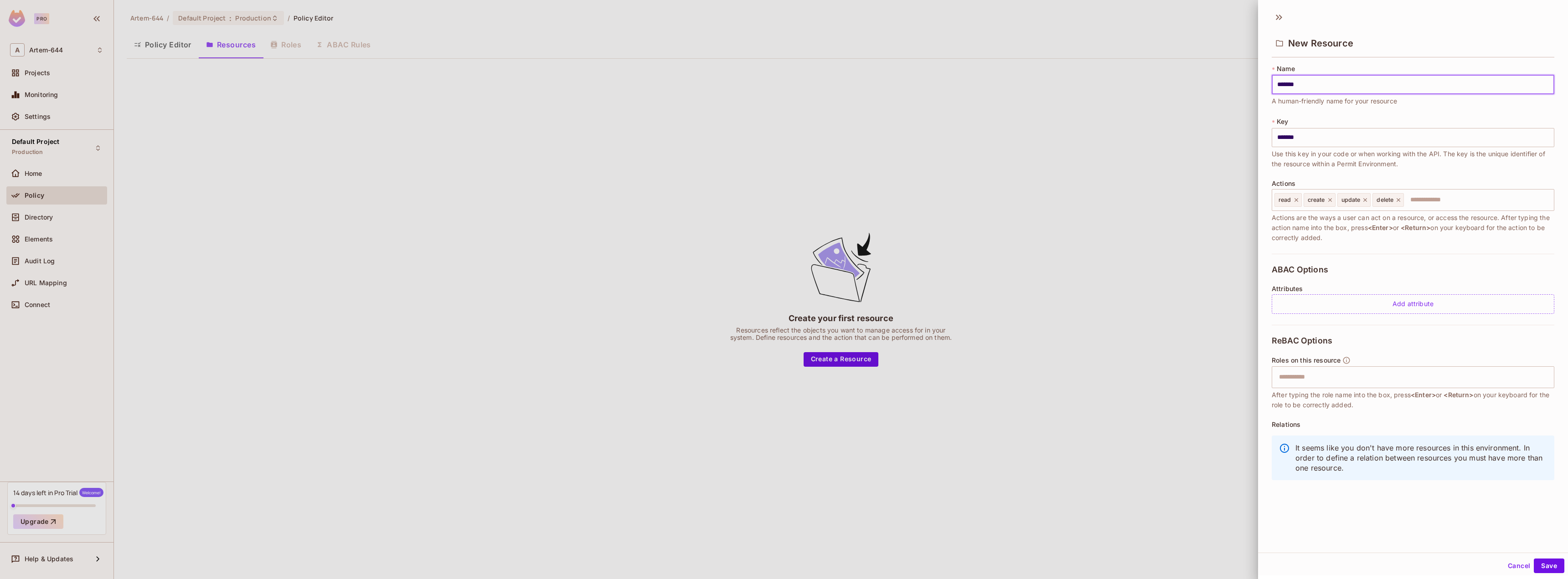
type input "********"
click at [1435, 201] on input "text" at bounding box center [1477, 200] width 145 height 18
click at [1405, 222] on span "Actions are the ways a user can act on a resource, or access the resource. Afte…" at bounding box center [1413, 228] width 283 height 30
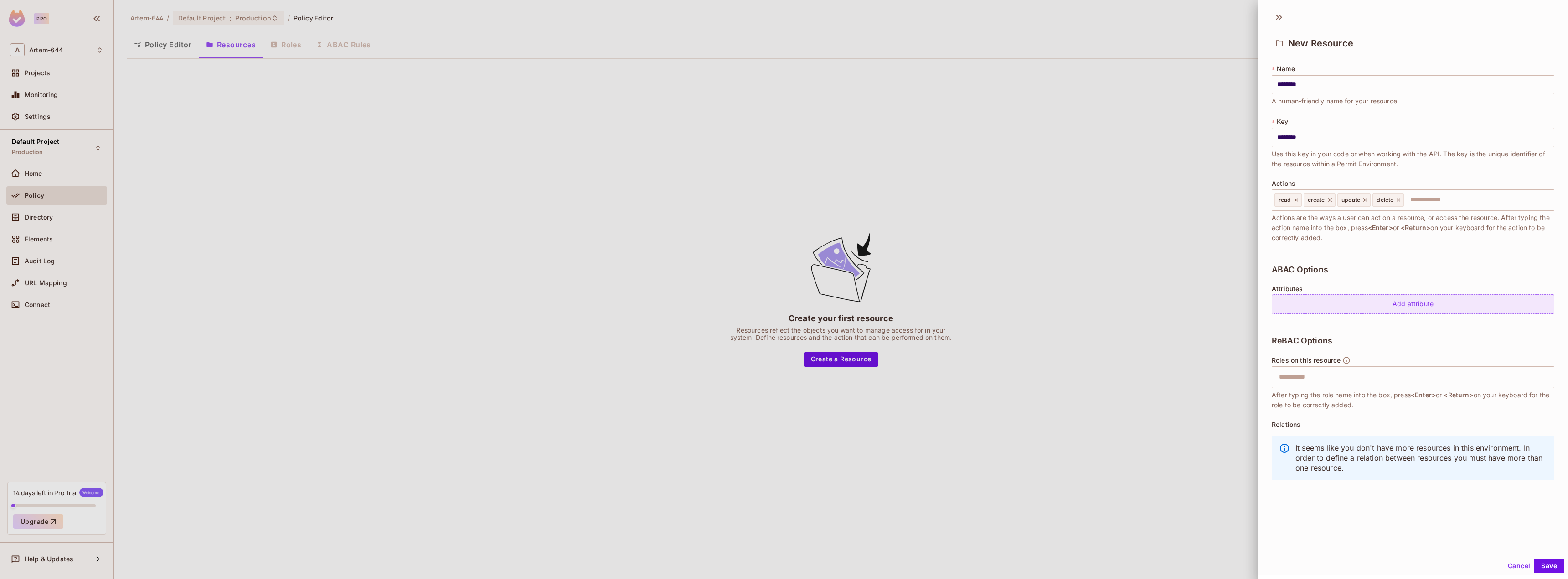
click at [1329, 301] on div "Add attribute" at bounding box center [1413, 305] width 283 height 20
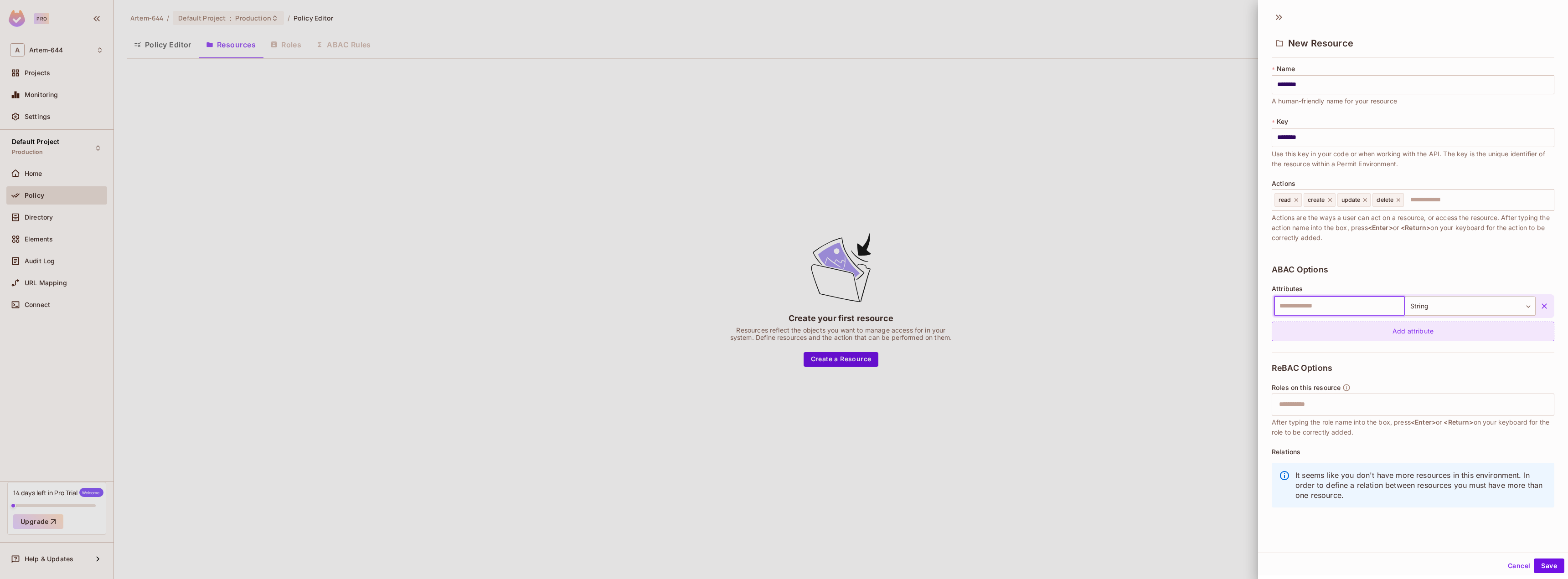
click at [1329, 301] on input "text" at bounding box center [1339, 305] width 131 height 19
click at [1374, 305] on input "text" at bounding box center [1339, 305] width 131 height 19
click at [1308, 304] on input "text" at bounding box center [1339, 305] width 131 height 19
type input "**********"
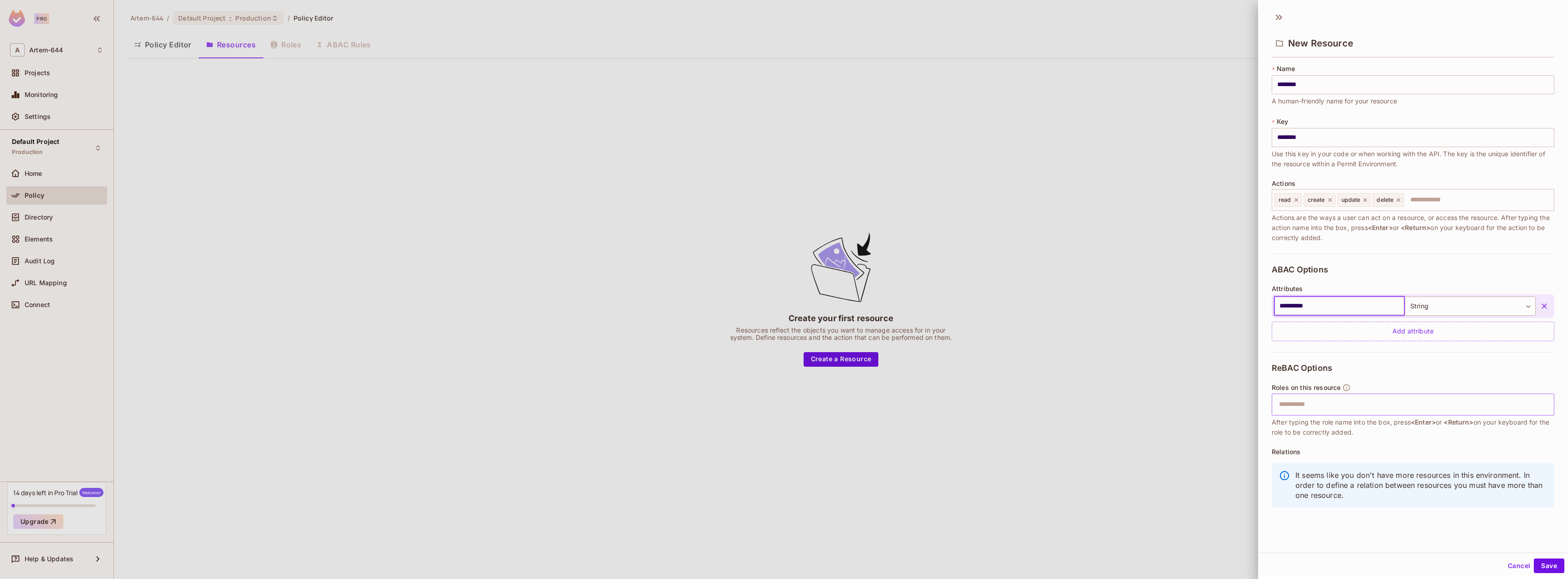
click at [1319, 409] on input "text" at bounding box center [1411, 404] width 277 height 18
click at [1547, 567] on button "Save" at bounding box center [1548, 566] width 30 height 15
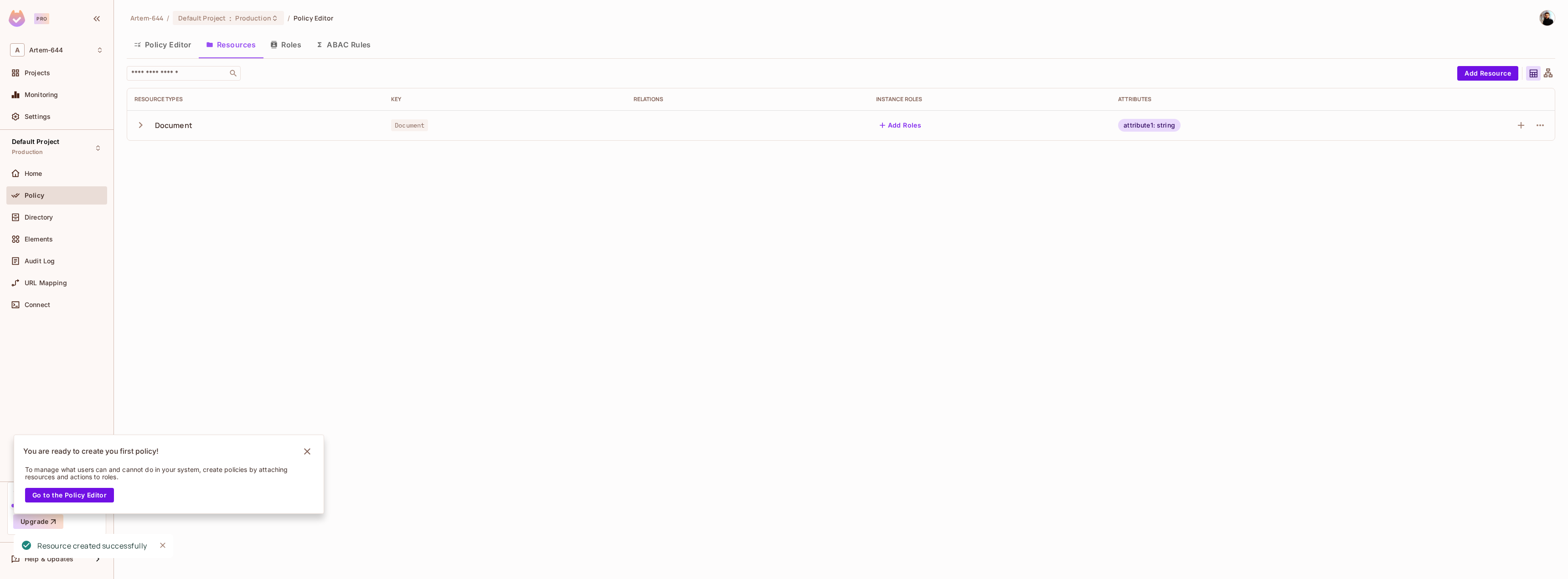
click at [145, 118] on button "button" at bounding box center [143, 125] width 16 height 20
click at [178, 162] on td "read" at bounding box center [256, 155] width 256 height 30
click at [288, 44] on button "Roles" at bounding box center [286, 45] width 46 height 23
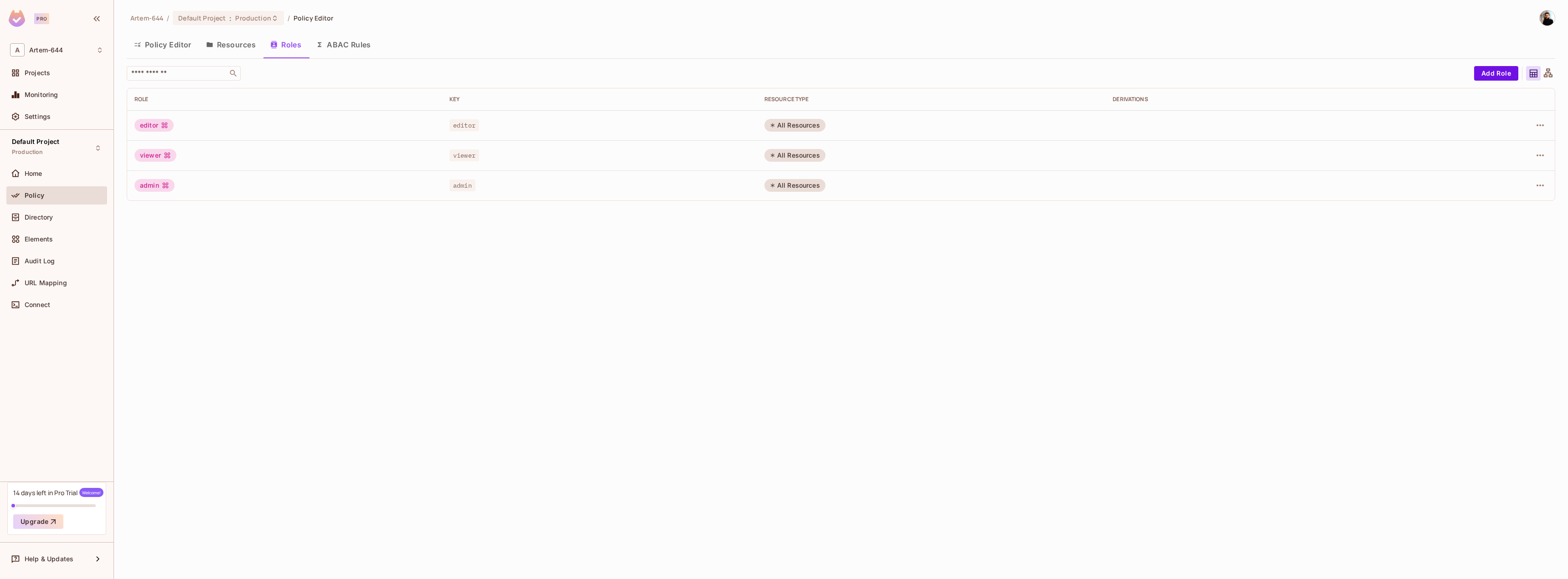
click at [351, 40] on button "ABAC Rules" at bounding box center [343, 45] width 69 height 23
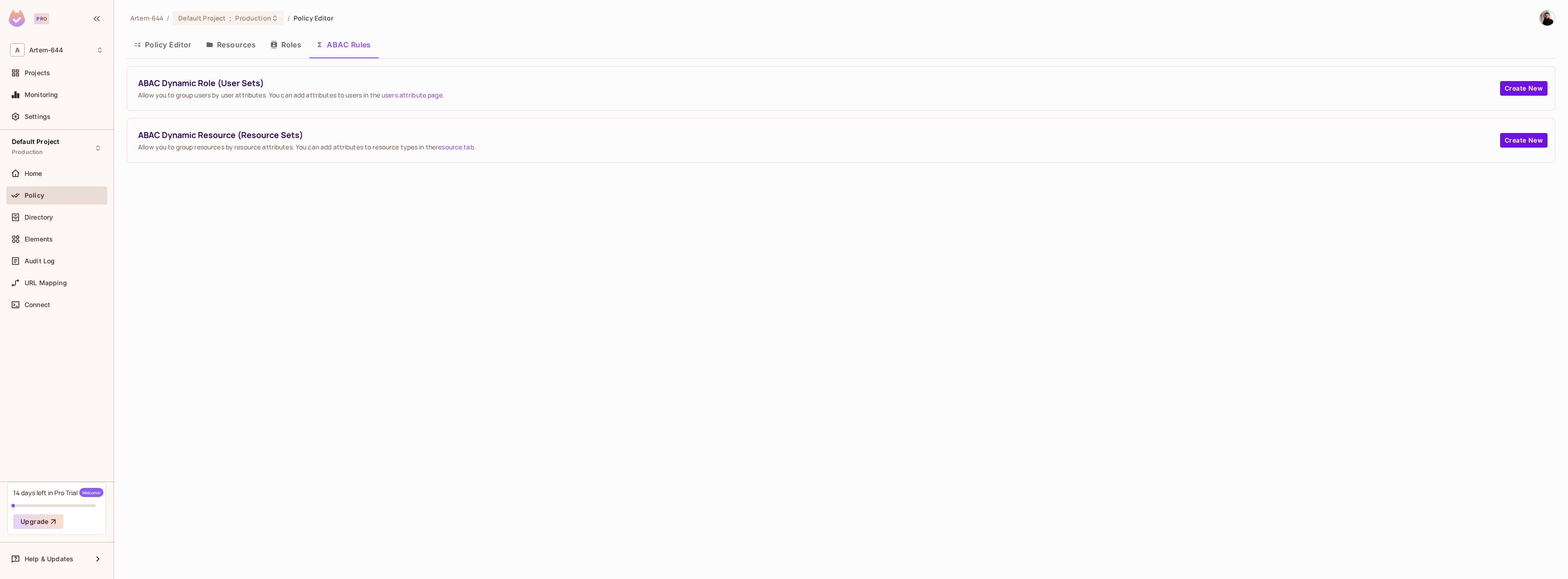
click at [250, 89] on div "ABAC Dynamic Role (User Sets) Allow you to group users by user attributes. You …" at bounding box center [818, 88] width 1361 height 22
drag, startPoint x: 250, startPoint y: 89, endPoint x: 218, endPoint y: 89, distance: 32.0
click at [218, 89] on div "ABAC Dynamic Role (User Sets) Allow you to group users by user attributes. You …" at bounding box center [818, 88] width 1361 height 22
click at [163, 84] on span "ABAC Dynamic Role (User Sets)" at bounding box center [818, 83] width 1361 height 11
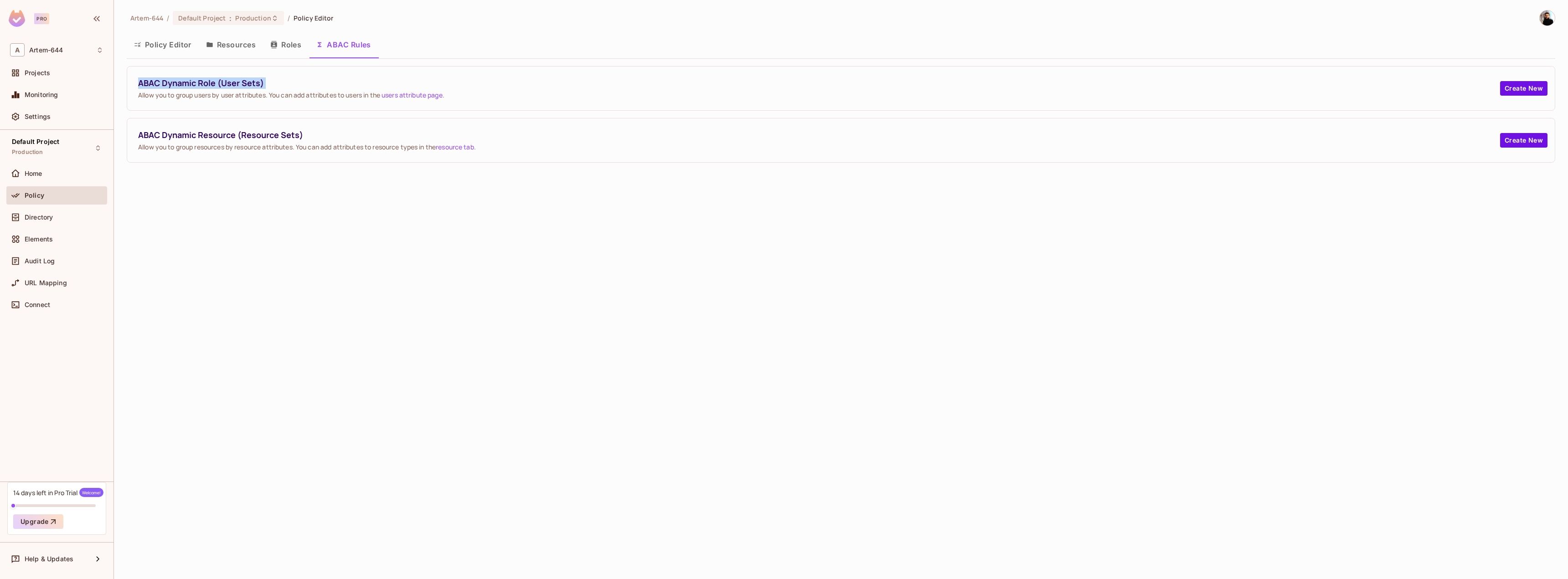
click at [163, 84] on span "ABAC Dynamic Role (User Sets)" at bounding box center [818, 83] width 1361 height 11
click at [203, 131] on span "ABAC Dynamic Resource (Resource Sets)" at bounding box center [818, 135] width 1361 height 11
click at [285, 136] on span "ABAC Dynamic Resource (Resource Sets)" at bounding box center [818, 135] width 1361 height 11
drag, startPoint x: 285, startPoint y: 136, endPoint x: 278, endPoint y: 138, distance: 7.3
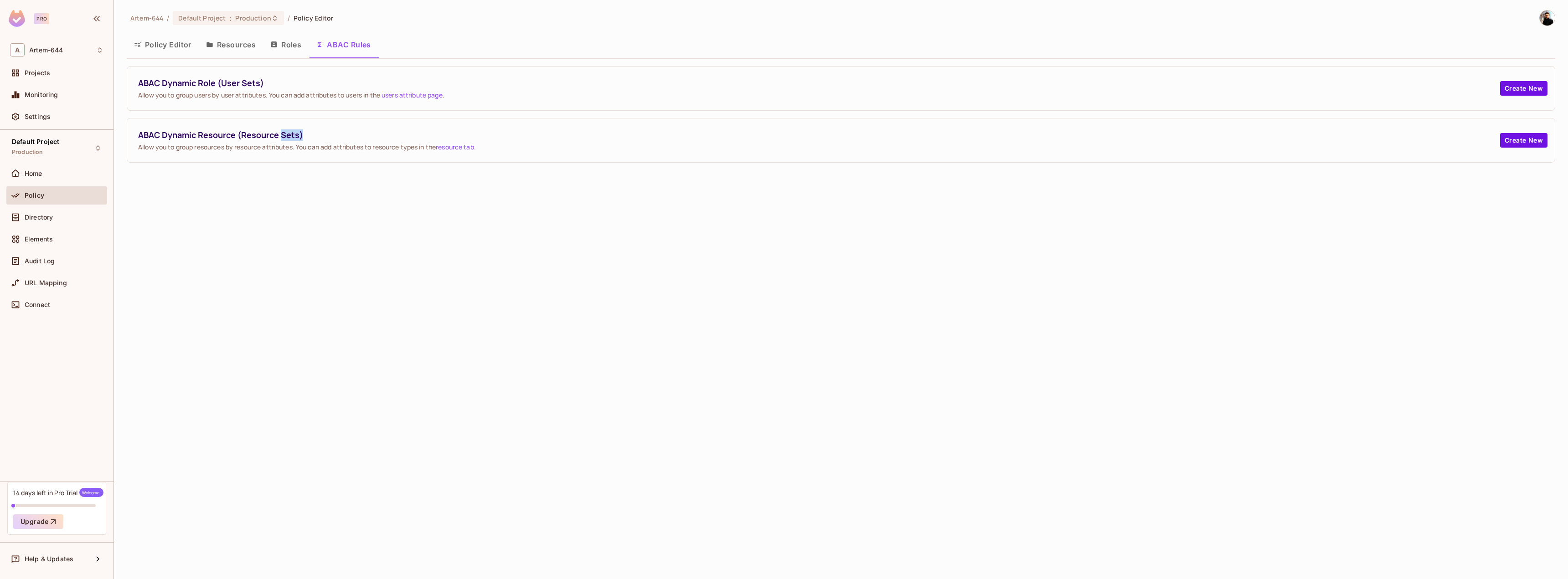
click at [296, 137] on span "ABAC Dynamic Resource (Resource Sets)" at bounding box center [818, 135] width 1361 height 11
click at [279, 136] on span "ABAC Dynamic Resource (Resource Sets)" at bounding box center [818, 135] width 1361 height 11
drag, startPoint x: 279, startPoint y: 136, endPoint x: 240, endPoint y: 135, distance: 39.0
click at [240, 135] on span "ABAC Dynamic Resource (Resource Sets)" at bounding box center [818, 135] width 1361 height 11
click at [185, 91] on span "Allow you to group users by user attributes. You can add attributes to users in…" at bounding box center [818, 95] width 1361 height 9
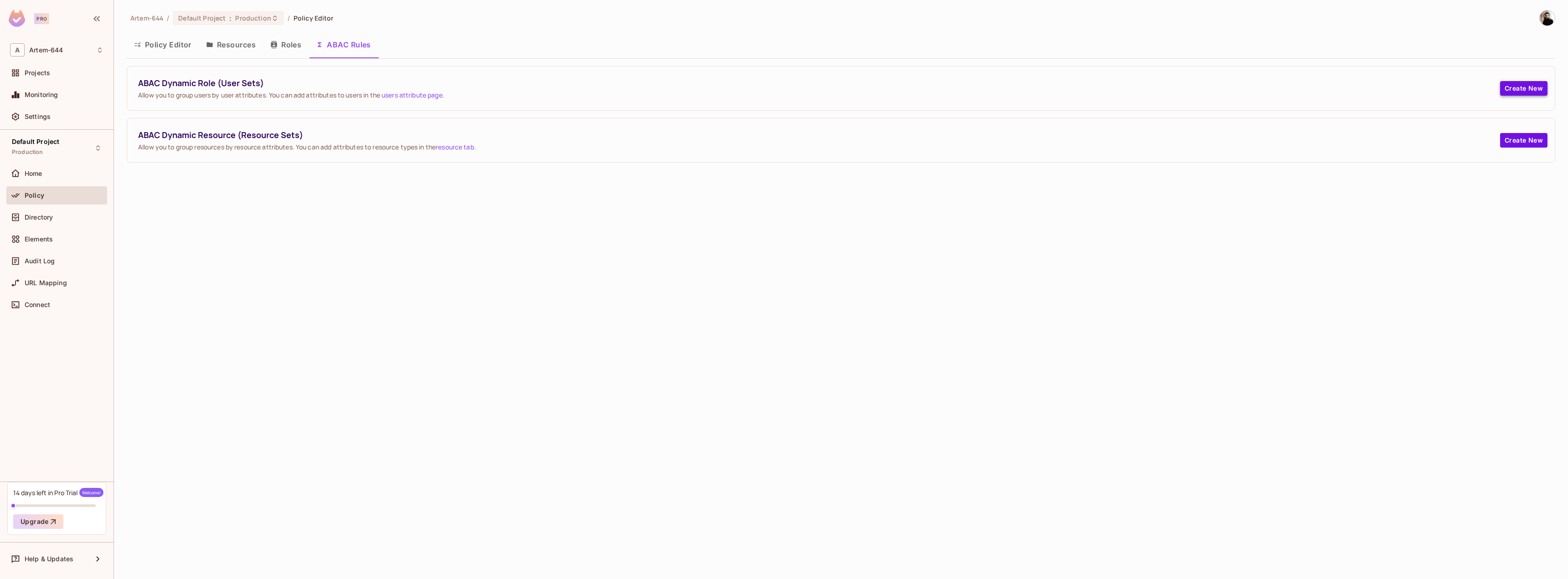
click at [1518, 93] on button "Create New" at bounding box center [1524, 88] width 47 height 15
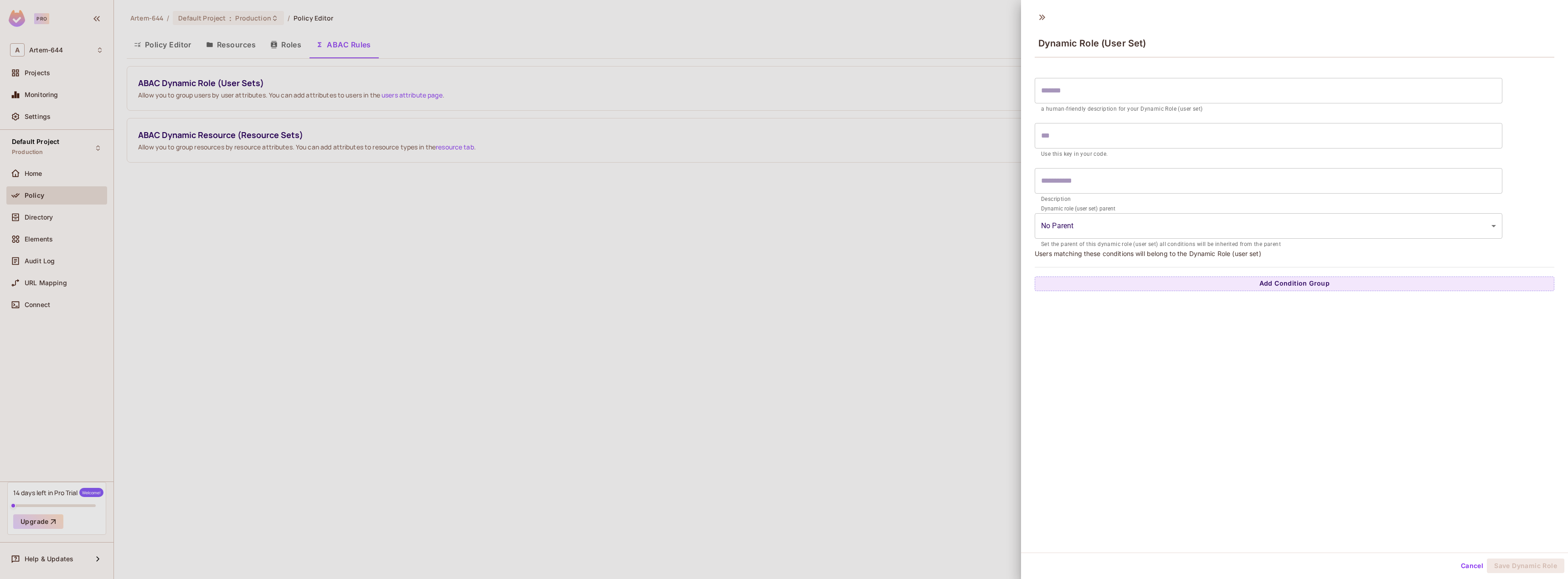
click at [1136, 94] on input "text" at bounding box center [1268, 90] width 468 height 25
type input "*"
type input "**"
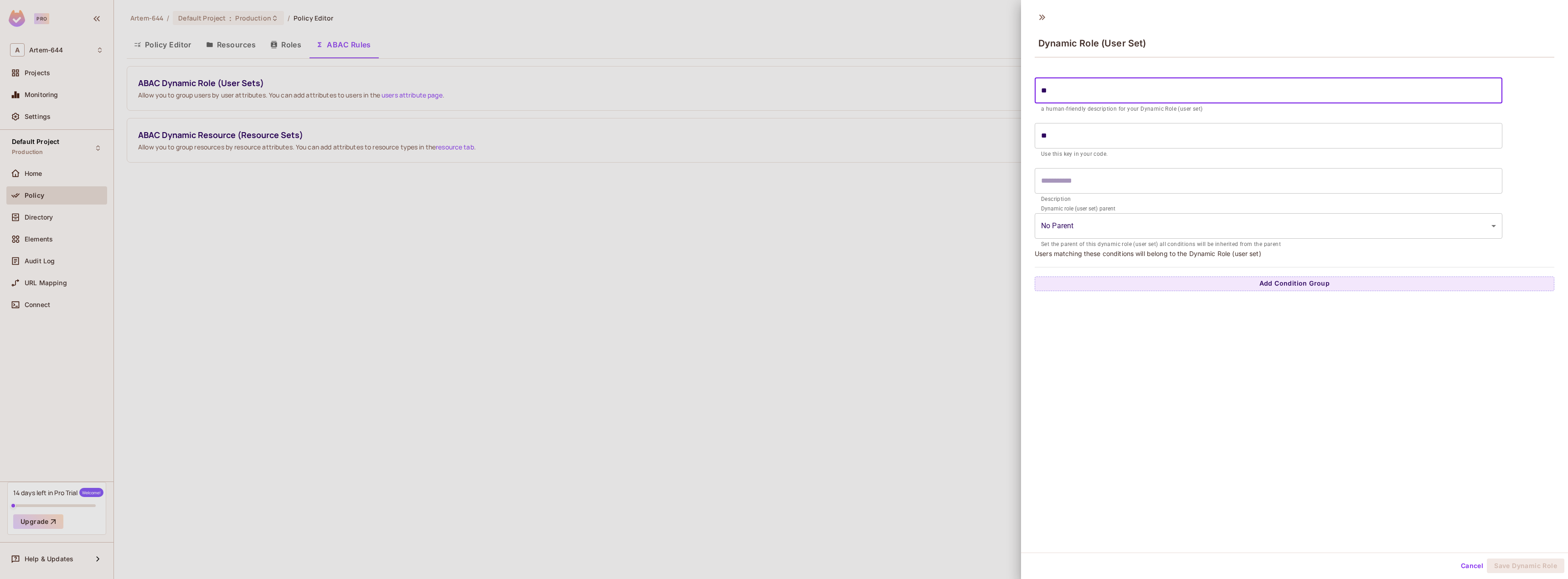
type input "***"
type input "****"
type input "******"
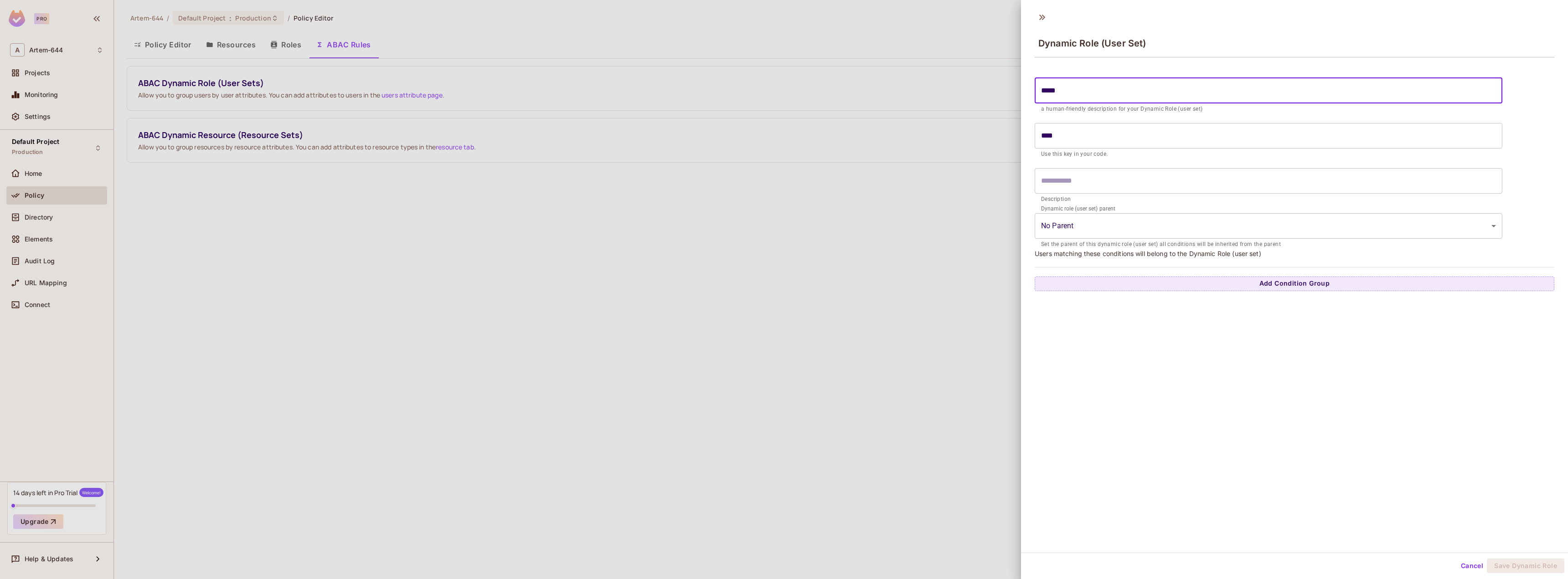
type input "******"
type input "*******"
type input "********"
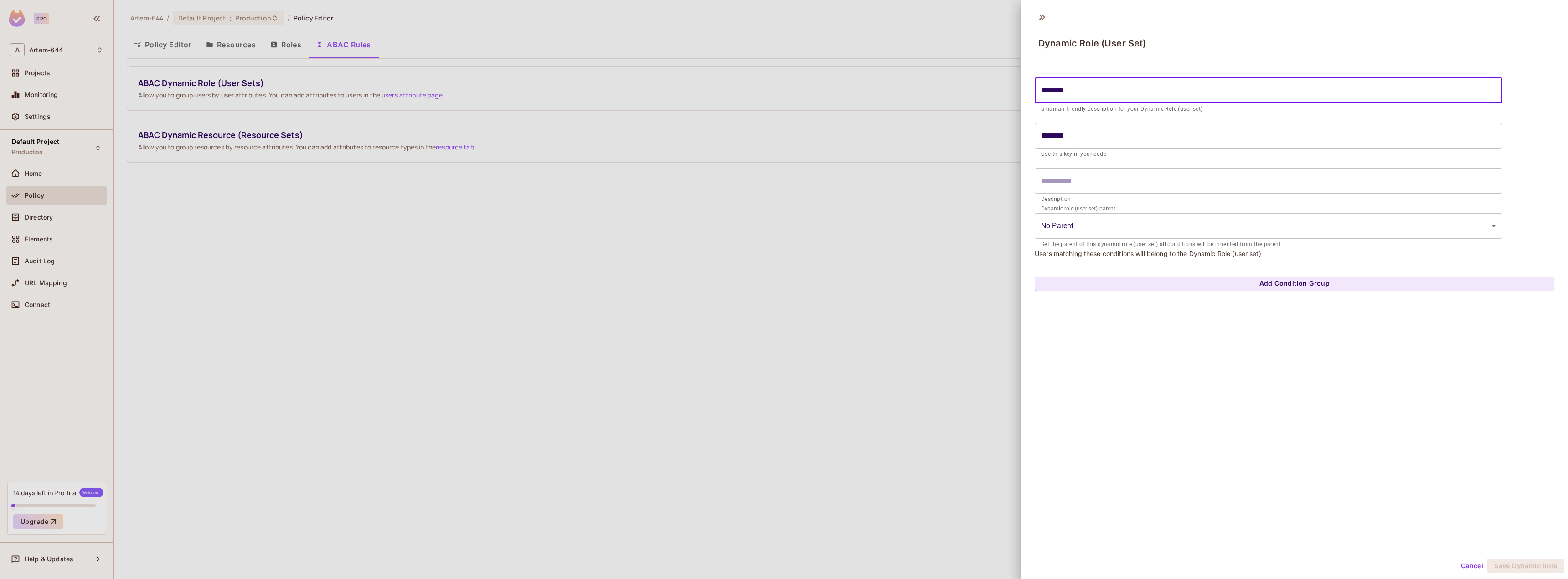
type input "*********"
type input "********"
type input "**********"
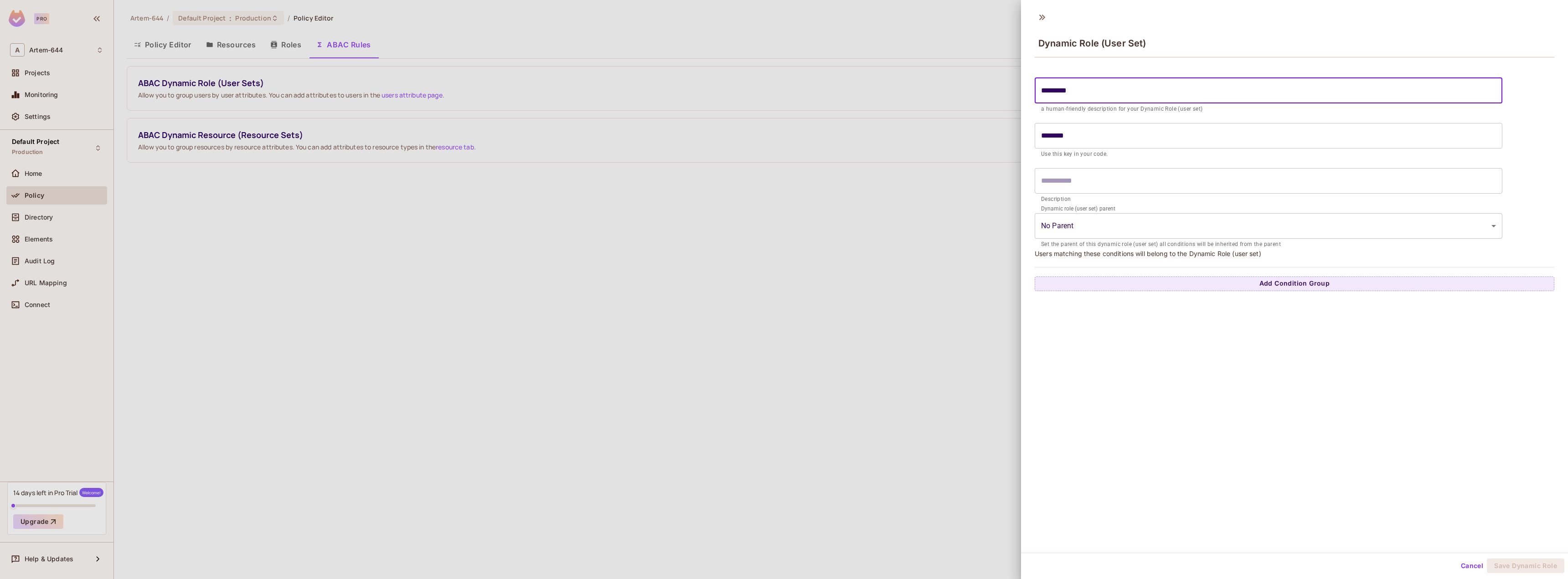
type input "**********"
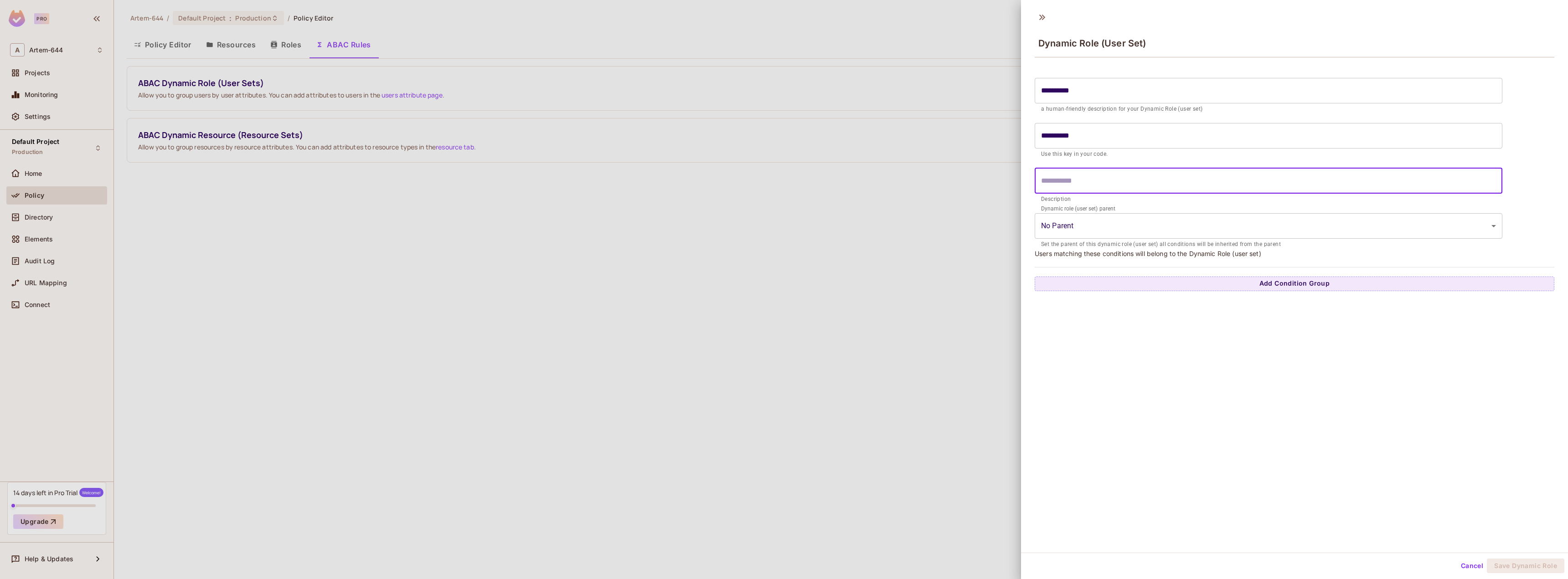
click at [1079, 176] on input "text" at bounding box center [1268, 180] width 468 height 25
click at [1084, 214] on body "**********" at bounding box center [784, 289] width 1568 height 579
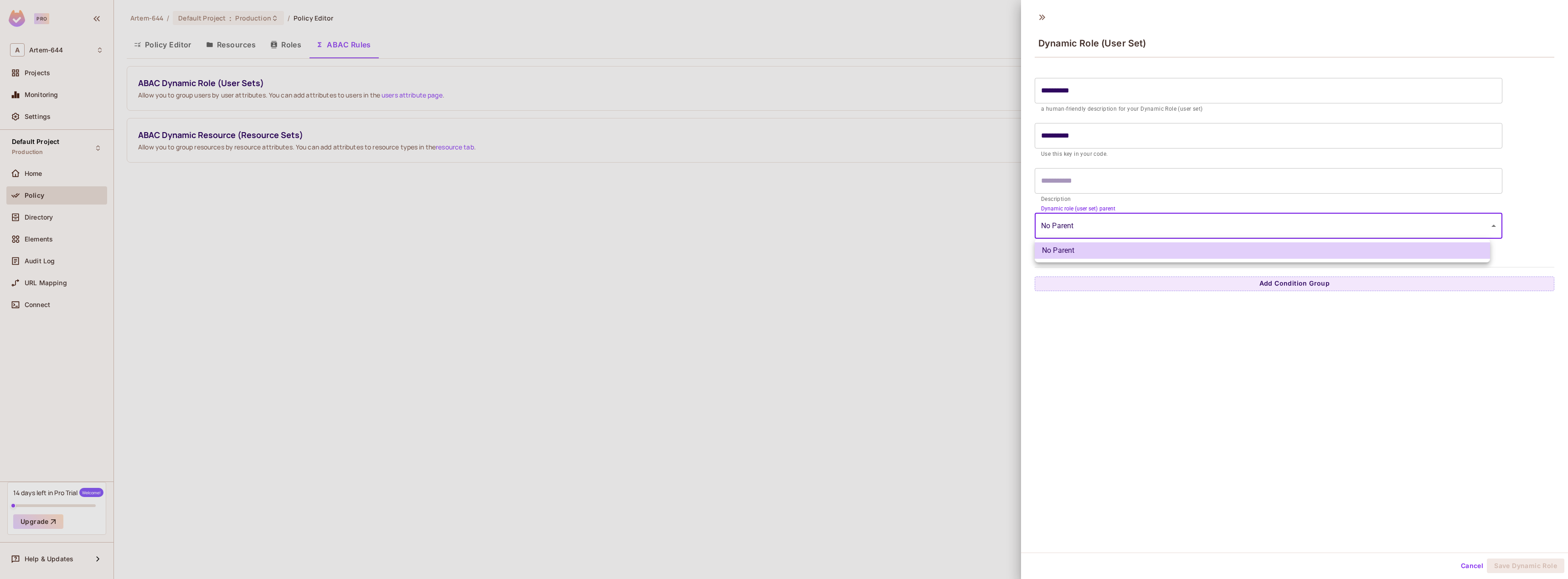
click at [1084, 214] on div at bounding box center [784, 289] width 1568 height 579
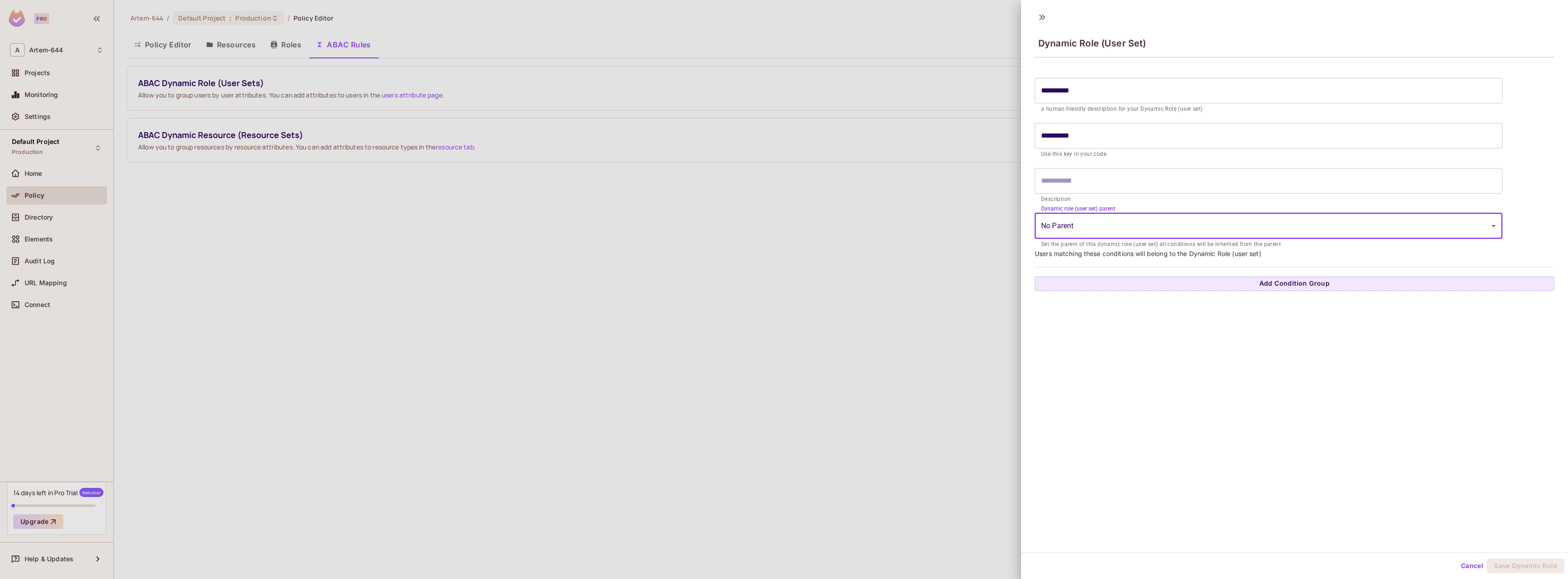
click at [1235, 367] on div "**********" at bounding box center [1294, 279] width 547 height 546
click at [1278, 277] on button "Add Condition Group" at bounding box center [1294, 284] width 519 height 15
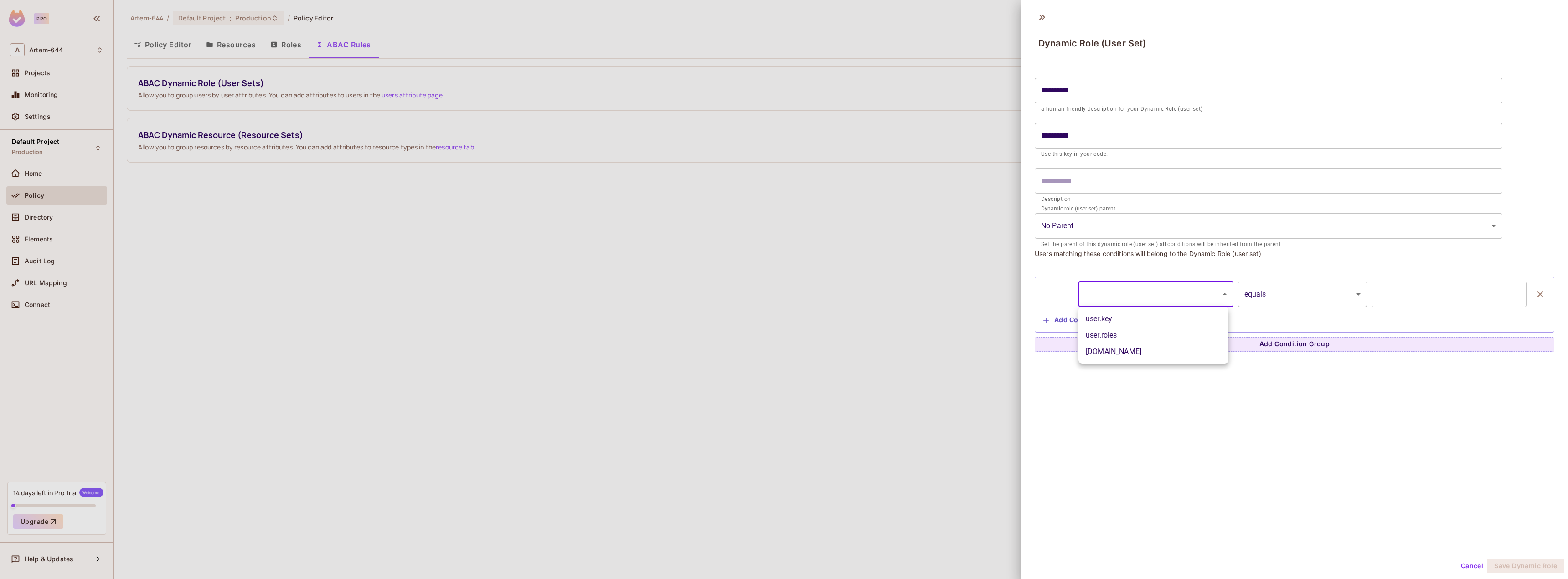
click at [1169, 292] on body "**********" at bounding box center [784, 289] width 1568 height 579
click at [1129, 339] on li "user.roles" at bounding box center [1153, 336] width 150 height 16
click at [1170, 296] on body "**********" at bounding box center [784, 289] width 1568 height 579
click at [1117, 318] on li "user.key" at bounding box center [1153, 319] width 150 height 16
type input "********"
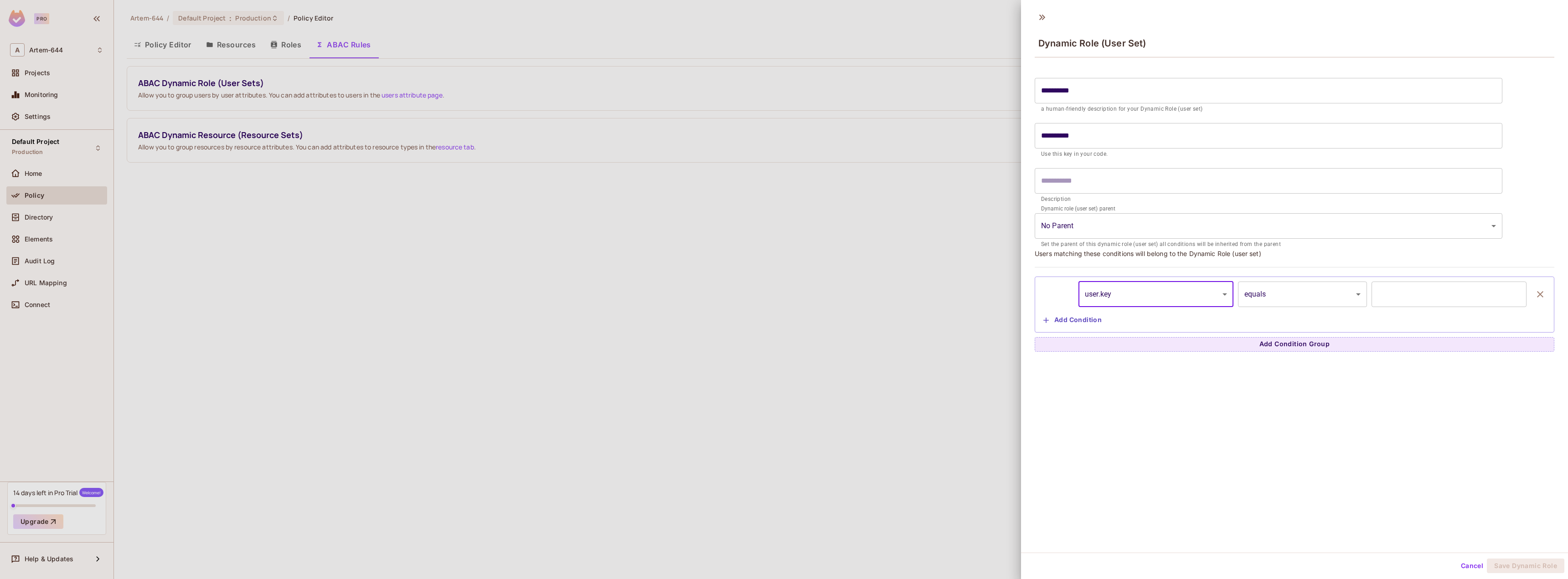
click at [1269, 296] on body "**********" at bounding box center [784, 289] width 1568 height 579
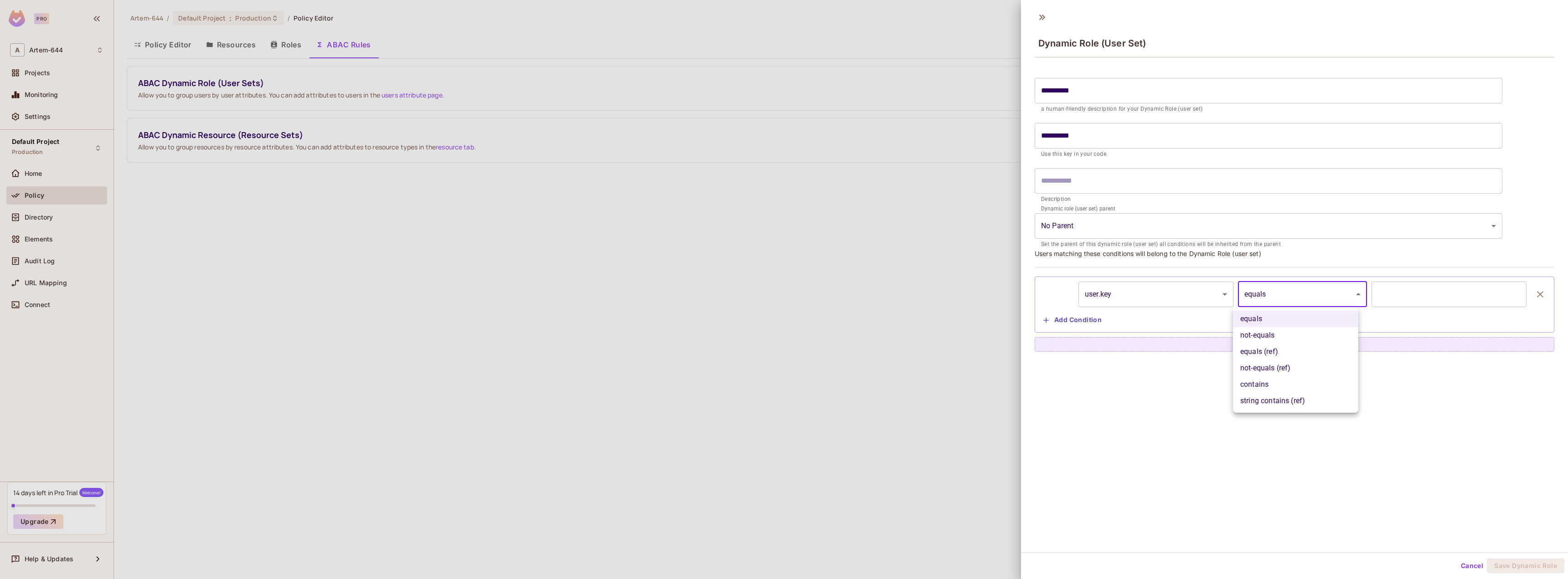
click at [1276, 324] on li "equals" at bounding box center [1295, 319] width 125 height 16
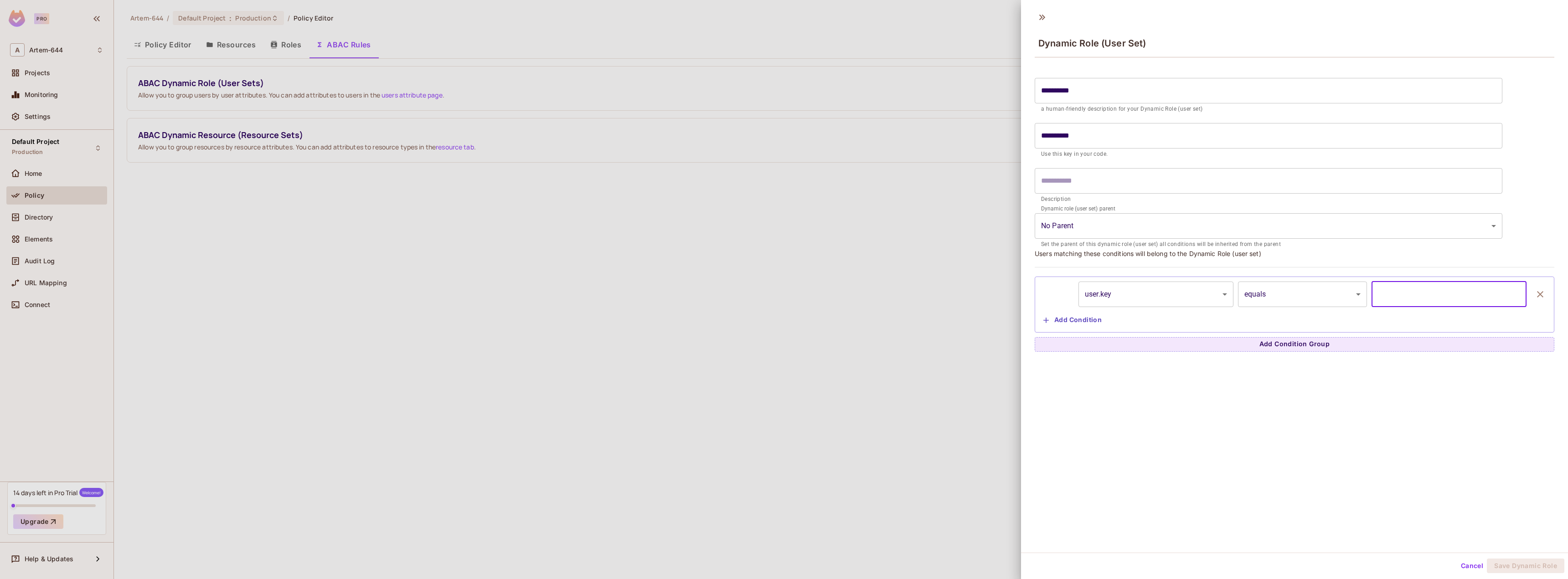
click at [1433, 297] on input "text" at bounding box center [1449, 294] width 155 height 25
click at [1391, 287] on input "text" at bounding box center [1449, 294] width 155 height 25
type input "***"
click at [1530, 568] on button "Save Dynamic Role" at bounding box center [1525, 566] width 78 height 15
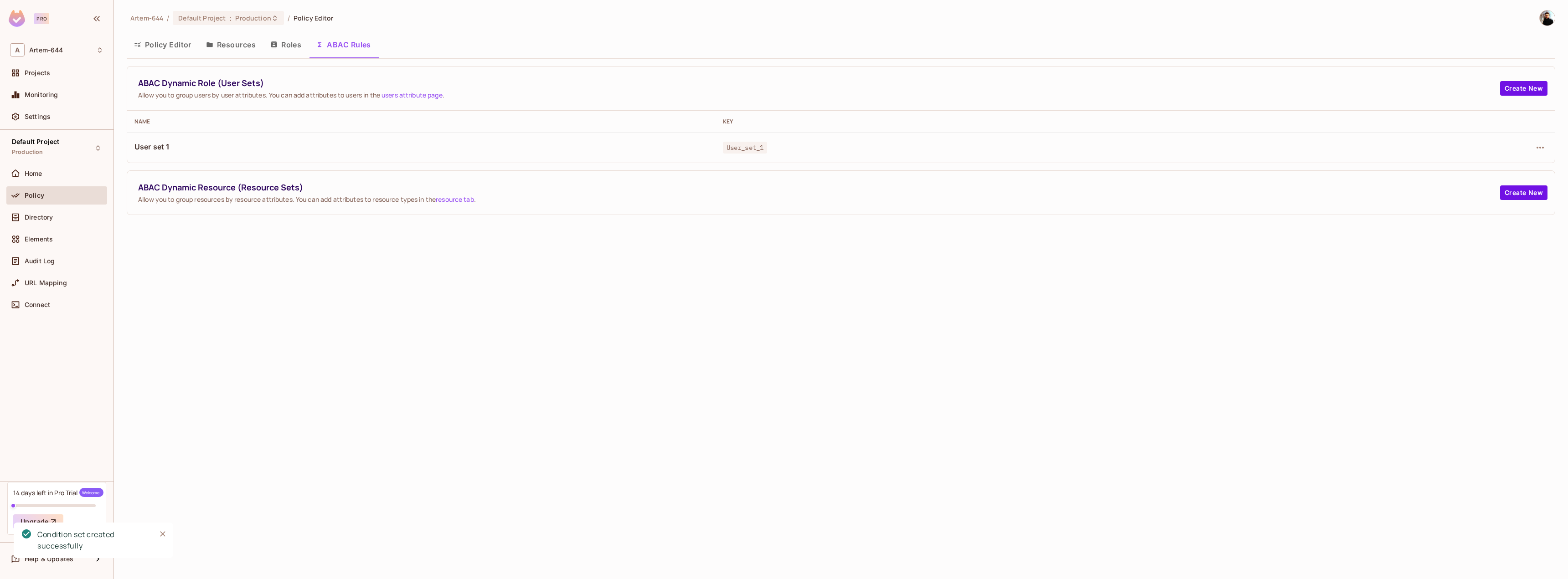
click at [607, 143] on span "User set 1" at bounding box center [421, 147] width 574 height 10
click at [217, 149] on span "User set 1" at bounding box center [421, 147] width 574 height 10
click at [39, 216] on span "Directory" at bounding box center [38, 217] width 29 height 7
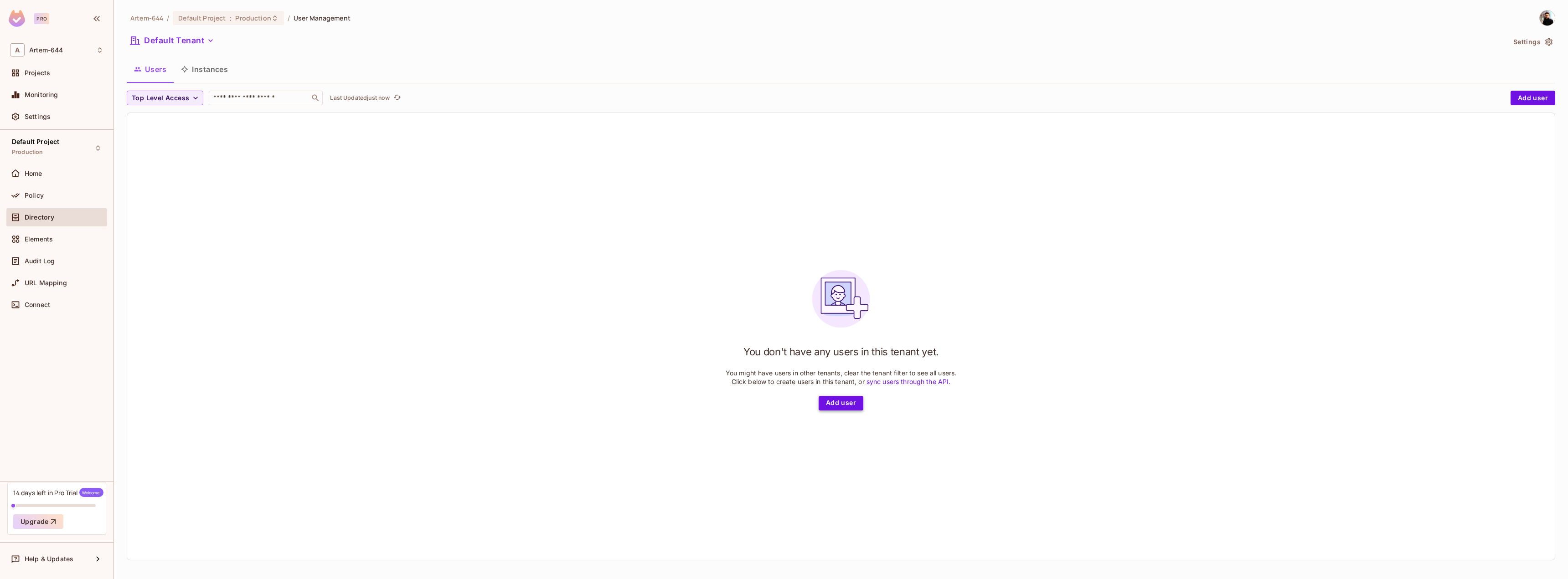
click at [840, 405] on button "Add user" at bounding box center [840, 403] width 45 height 15
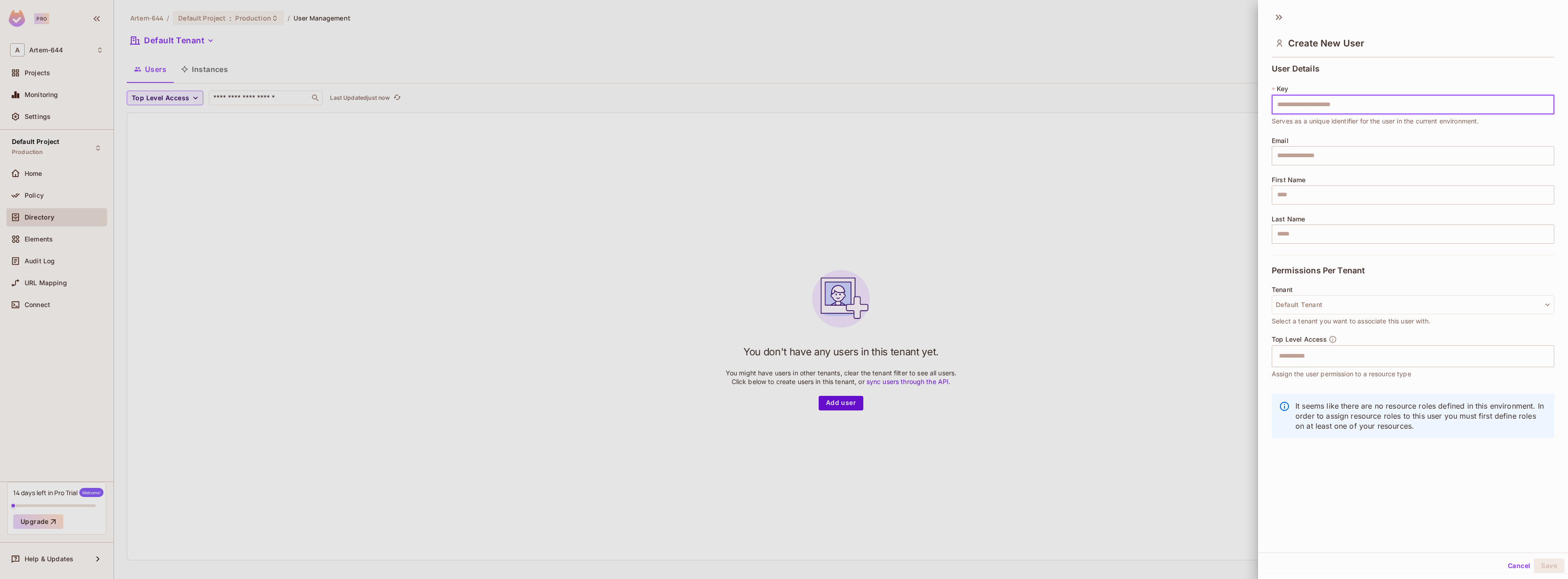
click at [1257, 109] on div at bounding box center [784, 289] width 1568 height 579
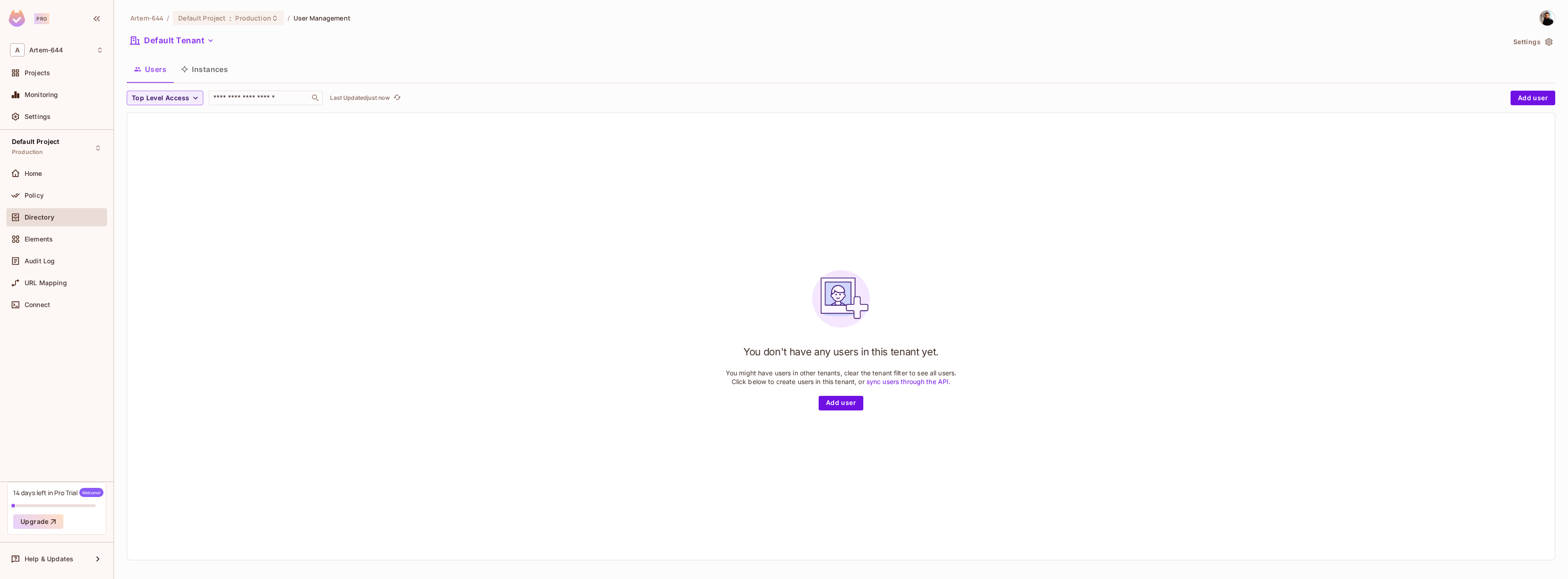
click at [1296, 105] on div "Top Level Access ​ Last Updated just now" at bounding box center [816, 98] width 1379 height 15
click at [833, 413] on div "You don't have any users in this tenant yet. You might have users in other tena…" at bounding box center [841, 336] width 1428 height 447
click at [839, 405] on button "Add user" at bounding box center [840, 403] width 45 height 15
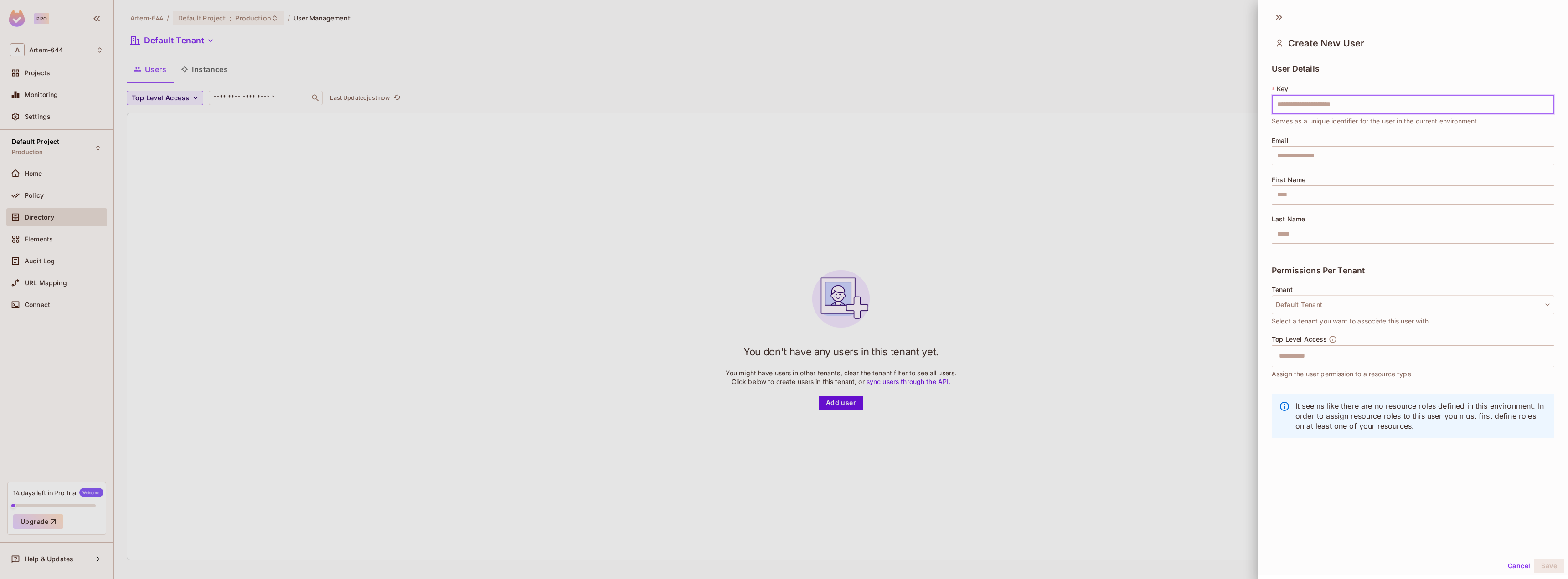
click at [1327, 98] on input "text" at bounding box center [1413, 105] width 283 height 19
click at [1321, 105] on input "text" at bounding box center [1413, 105] width 283 height 19
click at [193, 131] on div at bounding box center [784, 289] width 1568 height 579
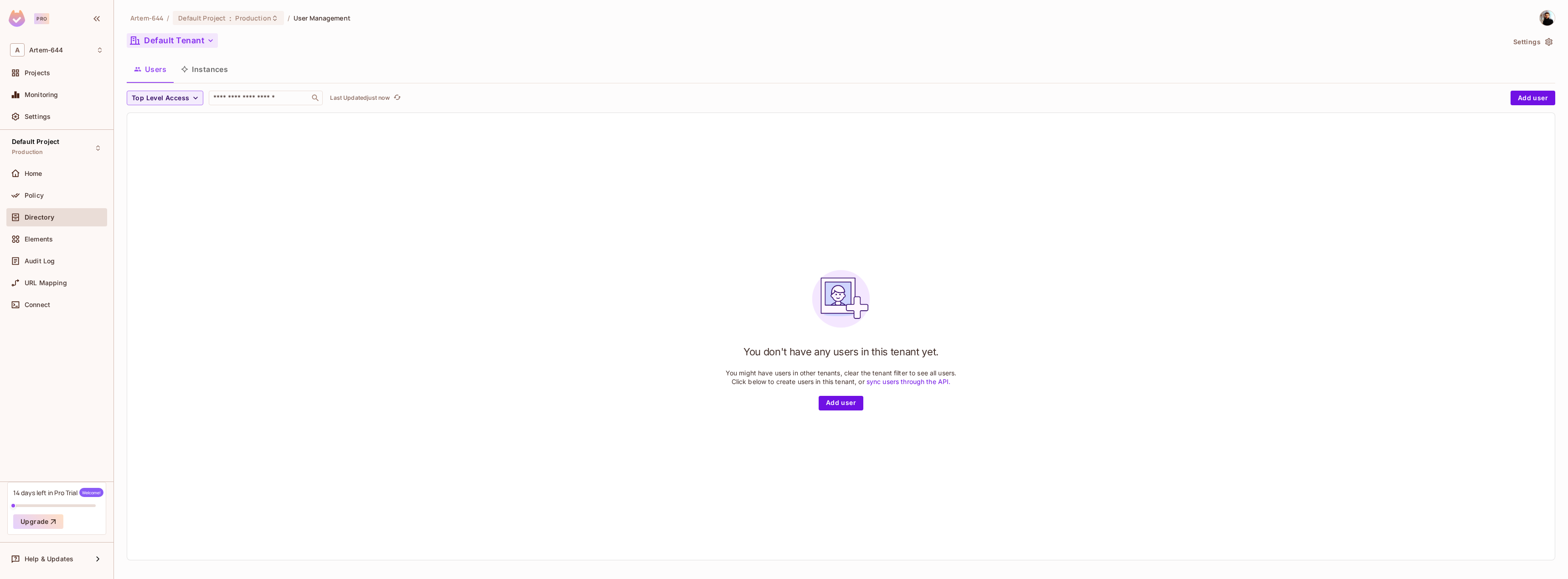
click at [212, 37] on icon "button" at bounding box center [210, 40] width 9 height 9
click at [317, 27] on div at bounding box center [784, 289] width 1568 height 579
click at [211, 73] on button "Instances" at bounding box center [204, 69] width 61 height 23
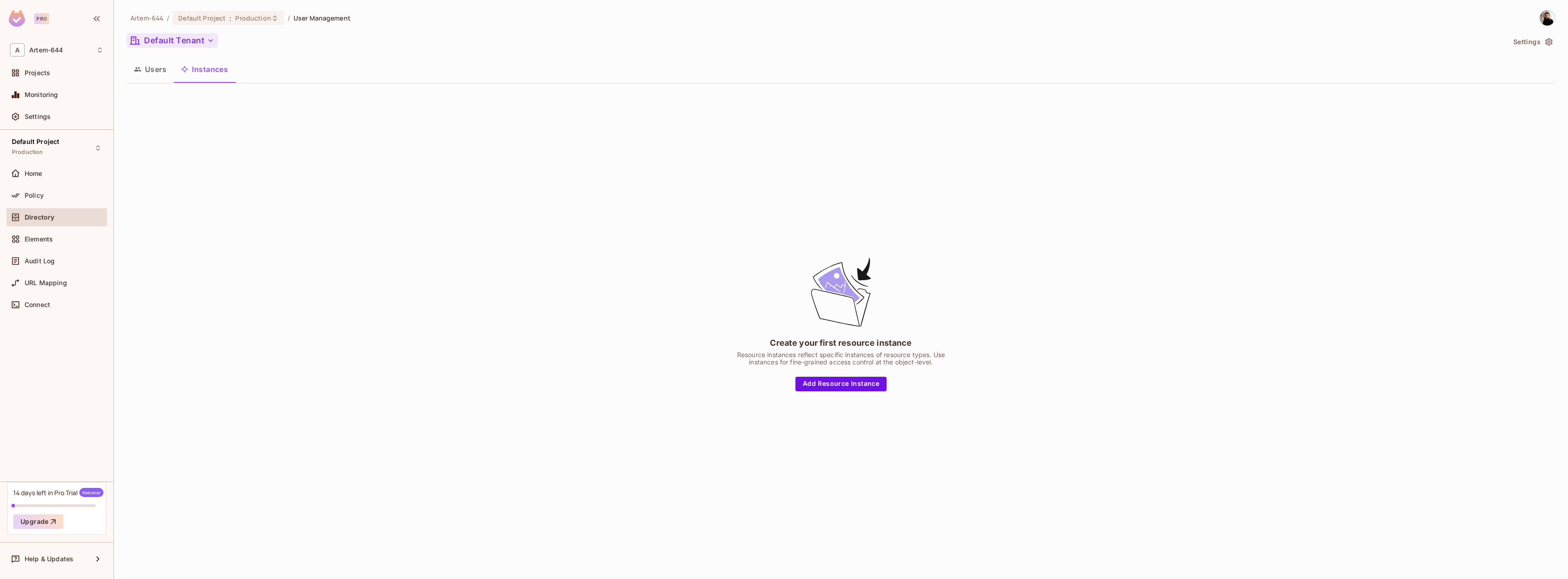
click at [145, 75] on button "Users" at bounding box center [149, 69] width 47 height 23
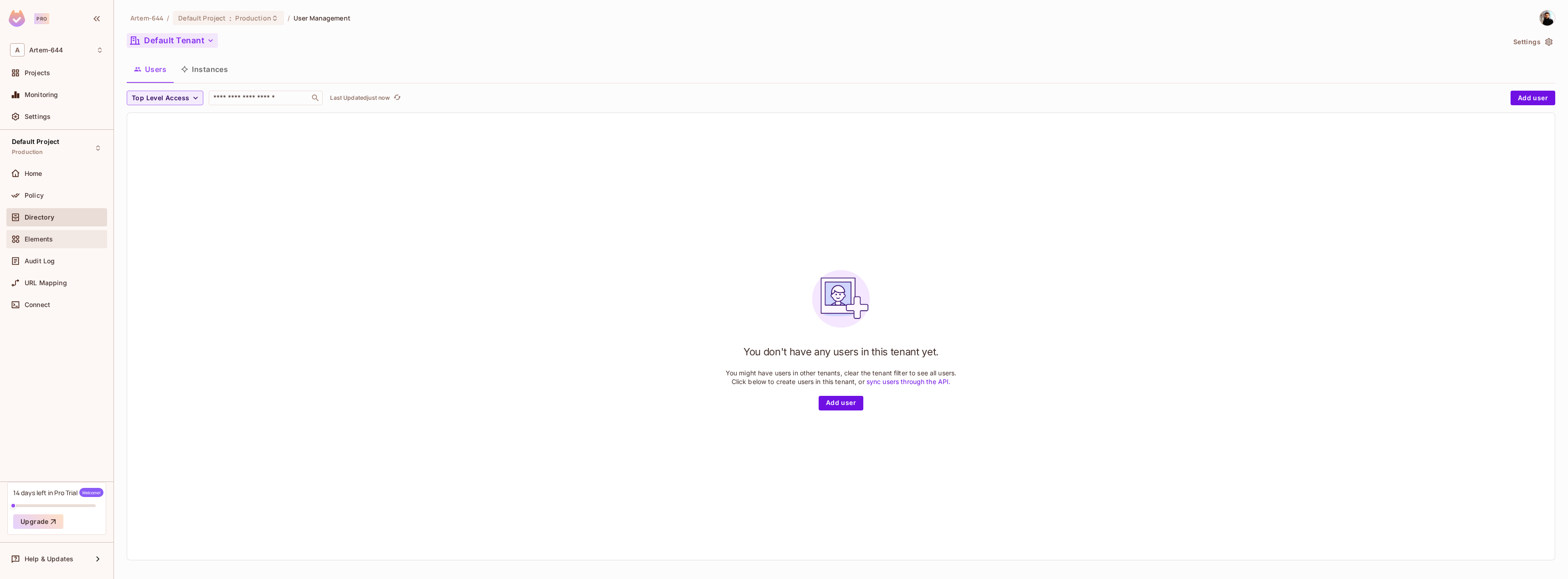
click at [47, 231] on div "Elements" at bounding box center [56, 239] width 100 height 18
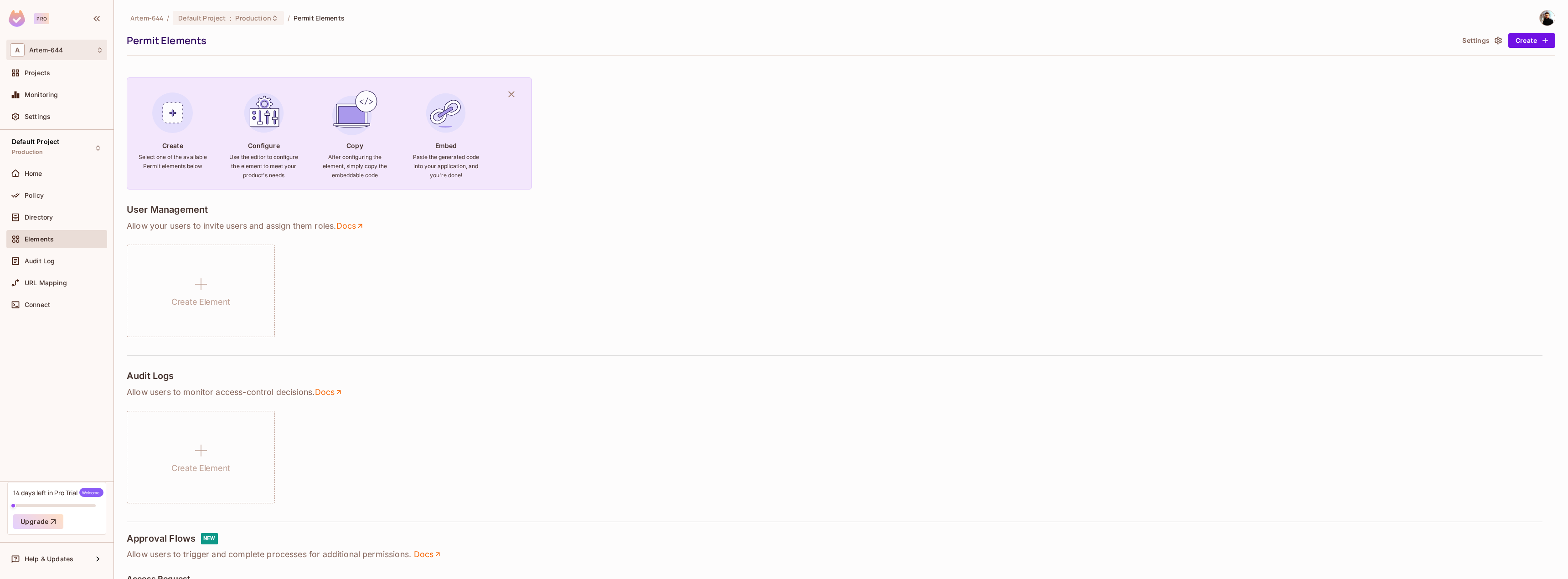
click at [56, 48] on span "Artem-644" at bounding box center [46, 50] width 33 height 7
click at [58, 47] on div at bounding box center [784, 289] width 1568 height 579
click at [36, 78] on div "Projects" at bounding box center [56, 73] width 93 height 11
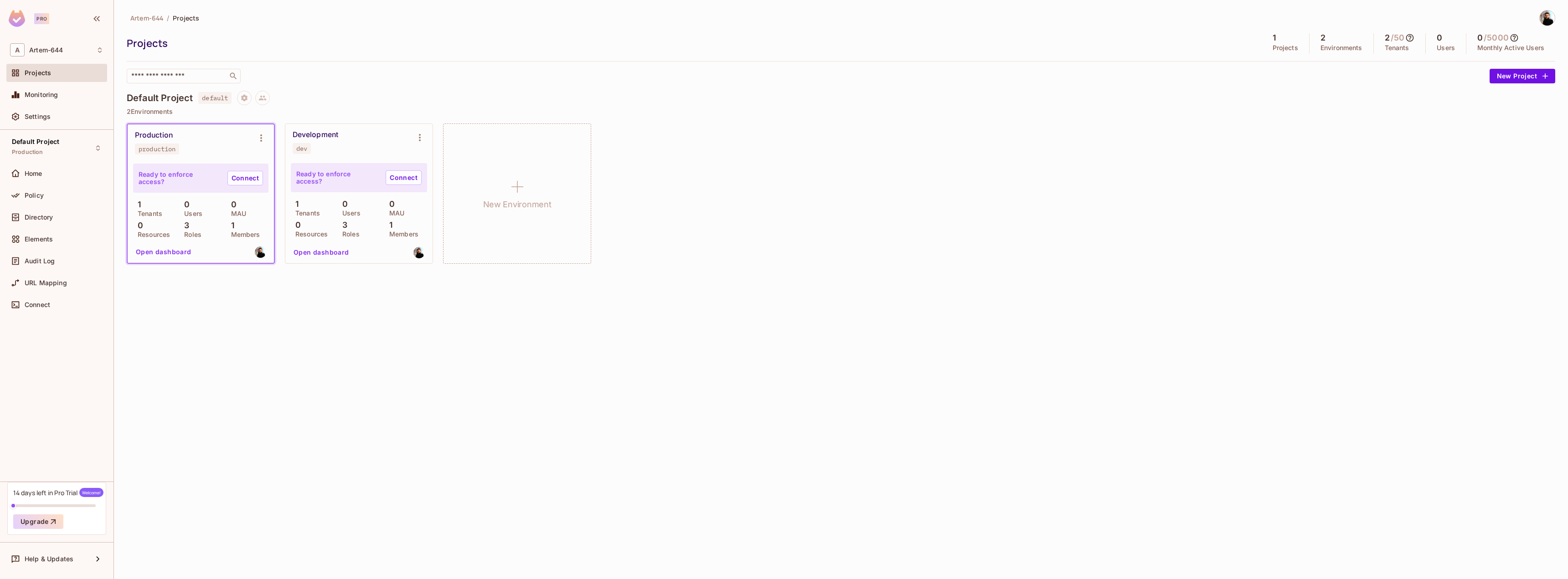
click at [193, 182] on div "Ready to enforce access? Connect" at bounding box center [201, 178] width 136 height 29
click at [276, 452] on div "Artem-644 / Projects Projects 1 Projects 2 Environments 2 / 50 Tenants 0 Users …" at bounding box center [841, 289] width 1454 height 579
click at [327, 245] on button "Open dashboard" at bounding box center [321, 252] width 63 height 15
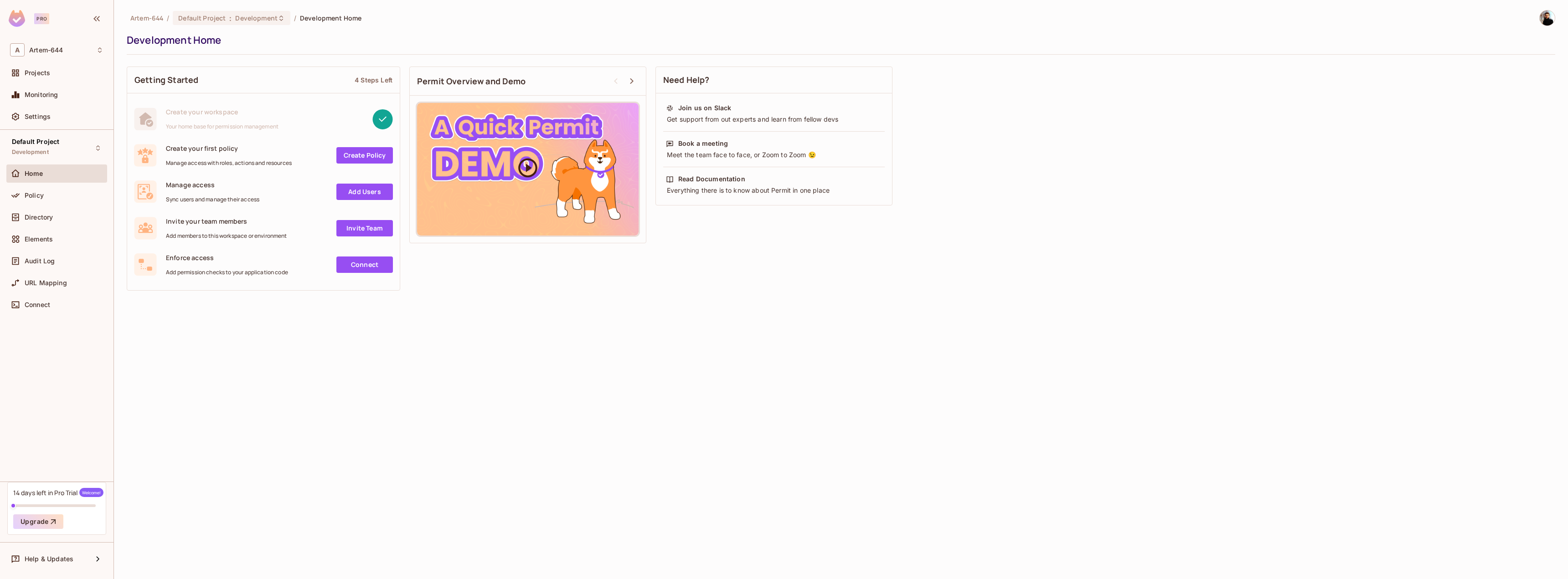
click at [534, 155] on div at bounding box center [528, 169] width 221 height 132
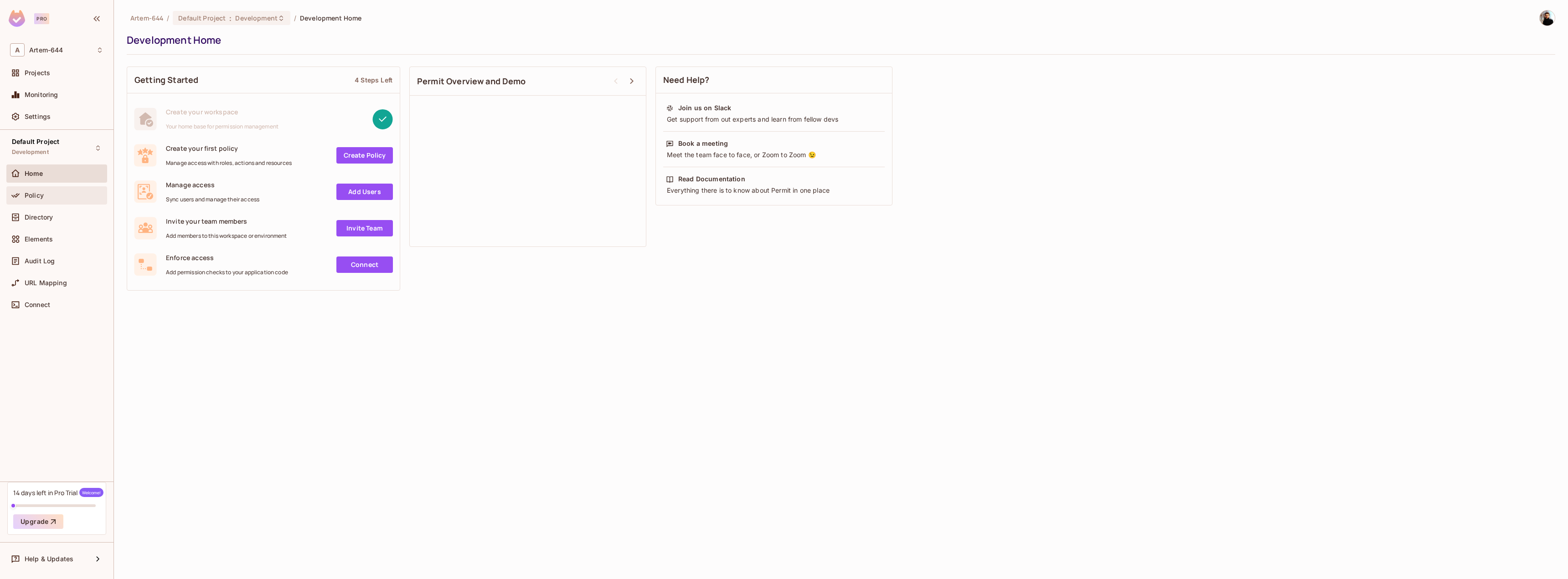
click at [38, 198] on span "Policy" at bounding box center [33, 195] width 19 height 7
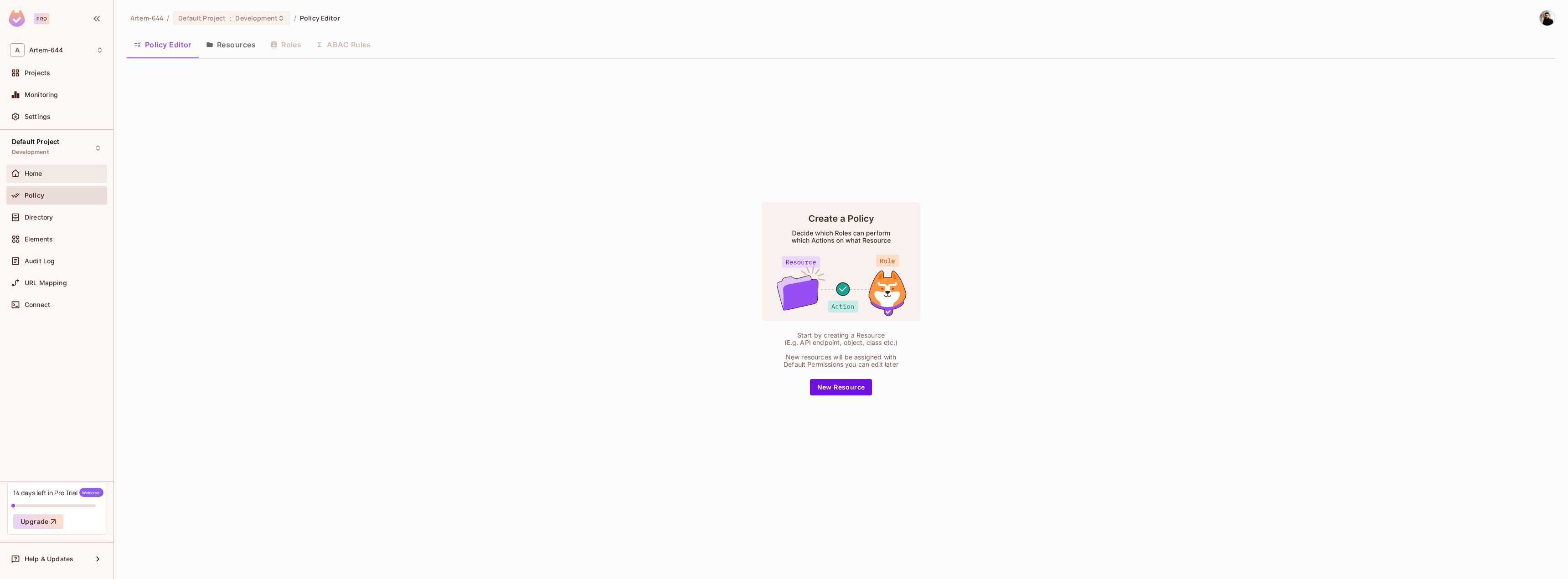
click at [54, 175] on div "Home" at bounding box center [64, 173] width 79 height 7
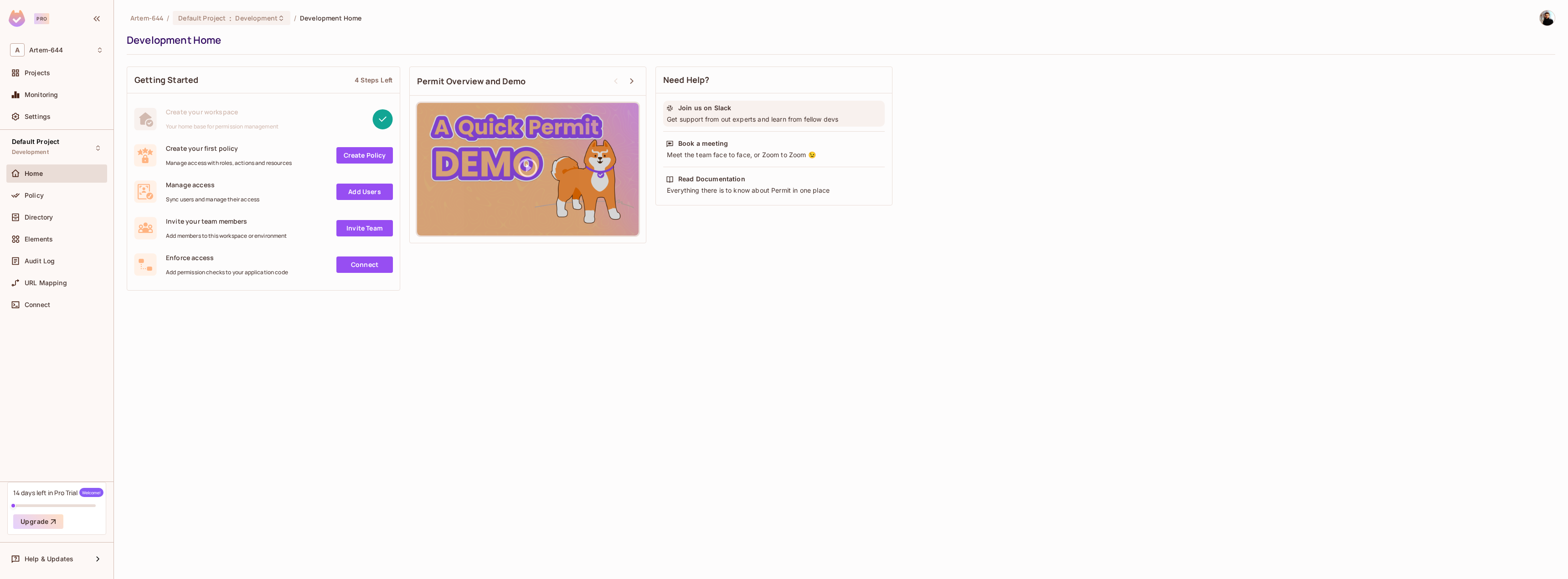
click at [742, 121] on div "Get support from out experts and learn from fellow devs" at bounding box center [773, 119] width 216 height 9
